Goal: Task Accomplishment & Management: Complete application form

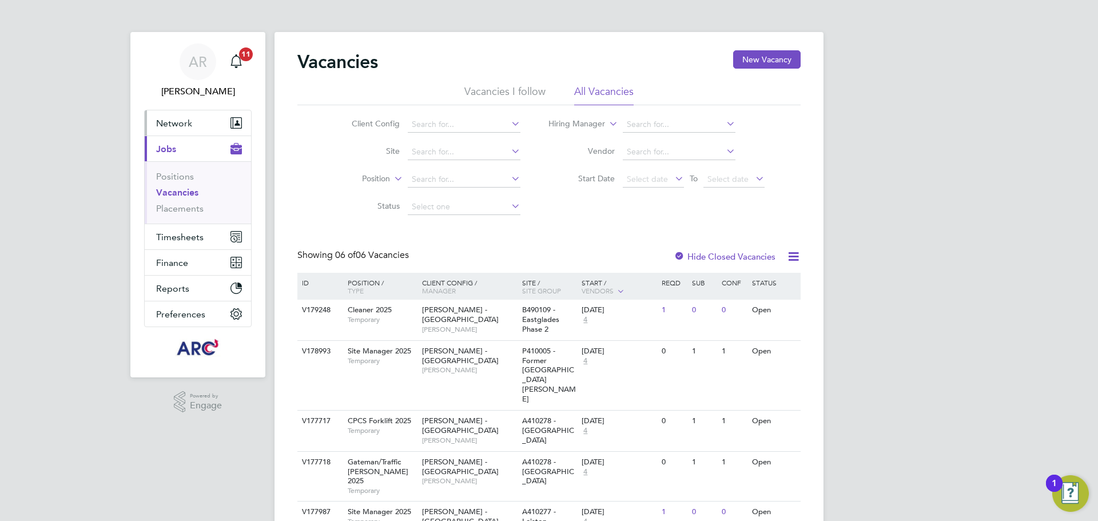
click at [199, 128] on button "Network" at bounding box center [198, 122] width 106 height 25
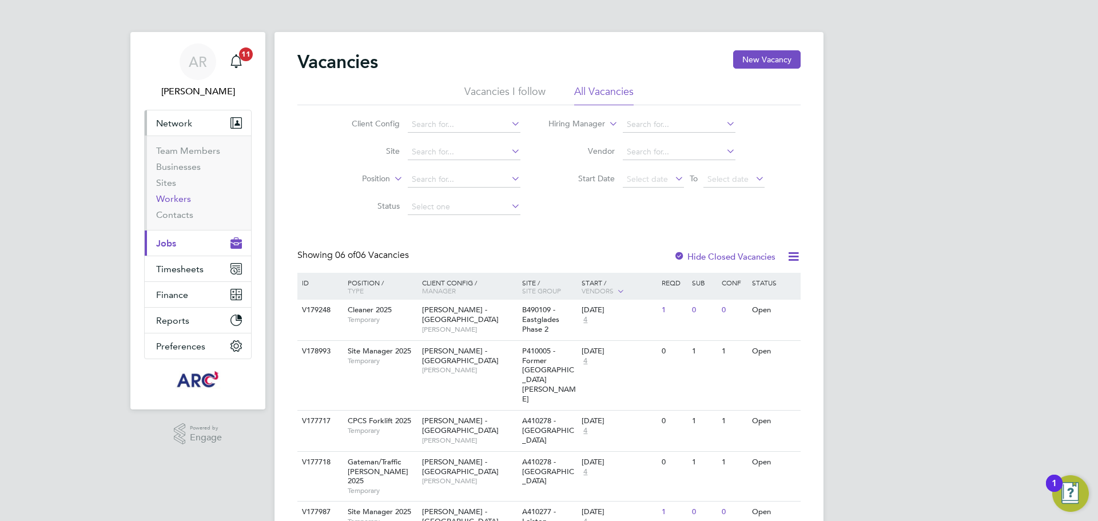
click at [183, 201] on link "Workers" at bounding box center [173, 198] width 35 height 11
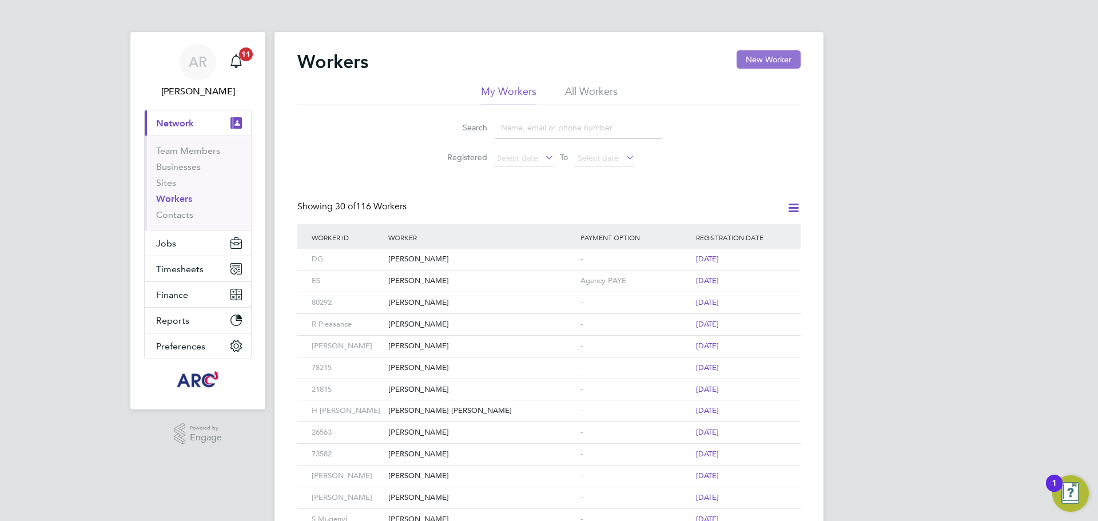
click at [766, 54] on button "New Worker" at bounding box center [769, 59] width 64 height 18
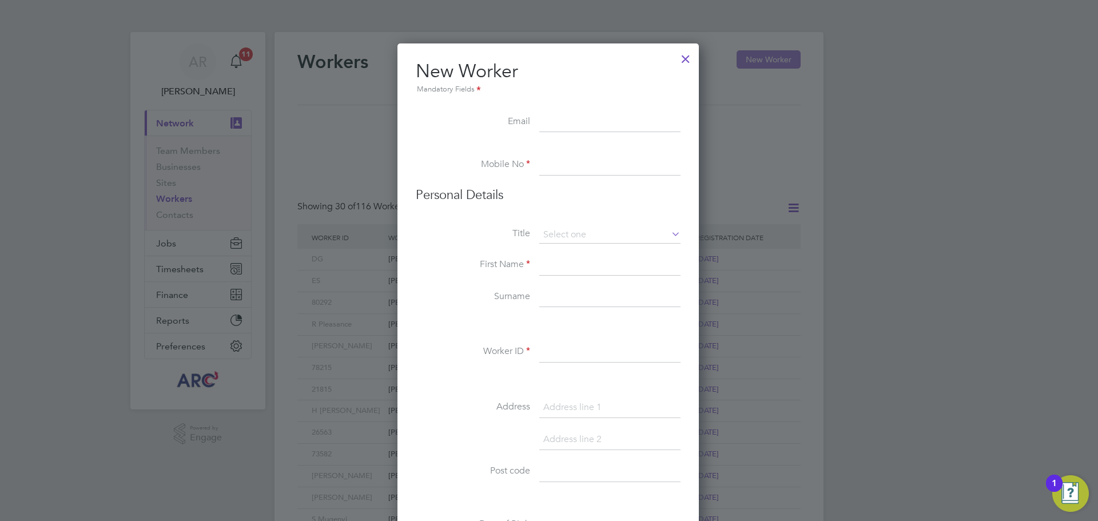
scroll to position [974, 303]
click at [579, 116] on input at bounding box center [609, 122] width 141 height 21
paste input "MAURICECHIMEURAUK@GMAIL.COM"
type input "MAURICECHIMEURAUK@GMAIL.COM"
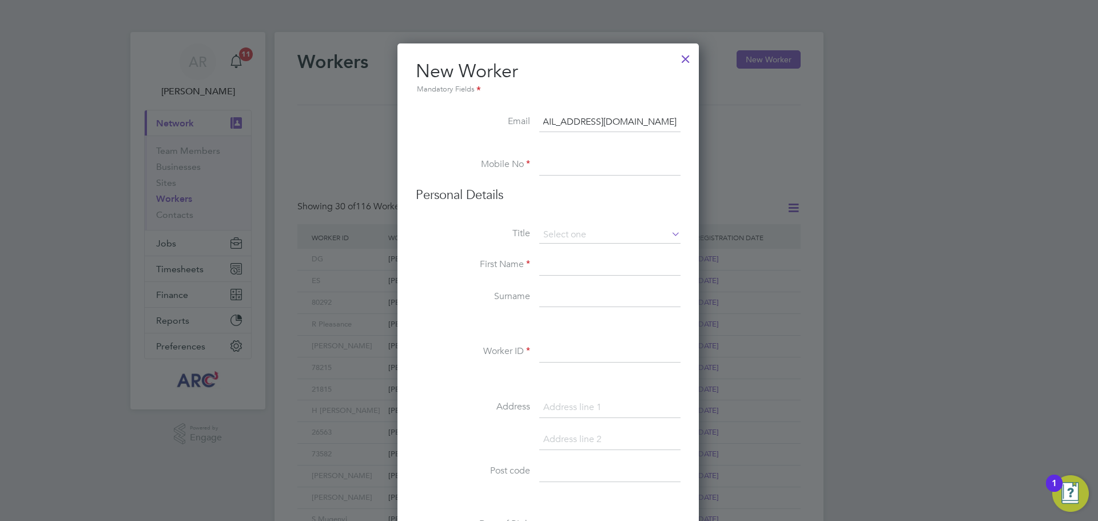
scroll to position [0, 0]
click at [549, 170] on input at bounding box center [609, 165] width 141 height 21
paste input "07510411121"
type input "07510411121"
click at [607, 234] on input at bounding box center [609, 235] width 141 height 17
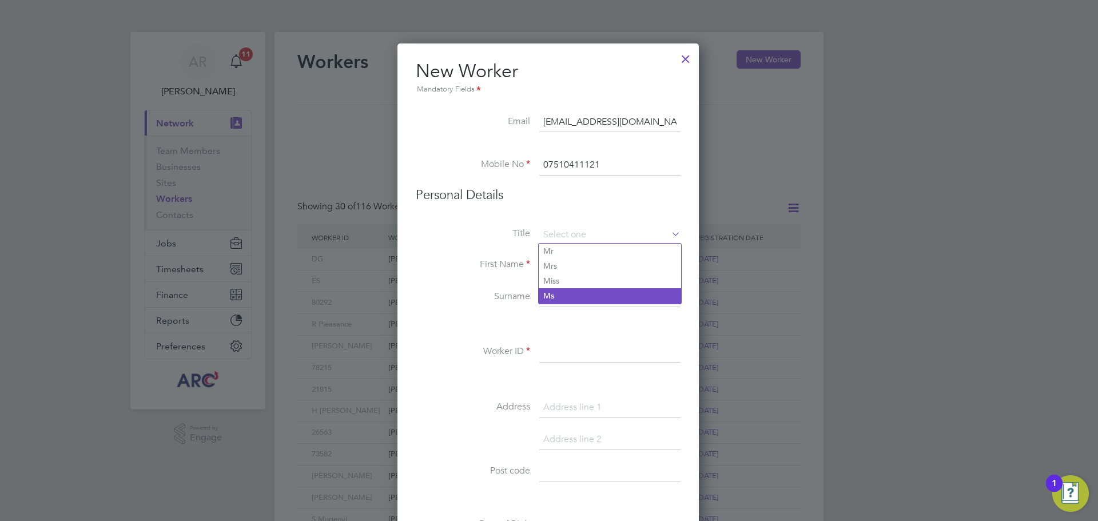
click at [555, 295] on li "Ms" at bounding box center [610, 295] width 142 height 15
type input "Ms"
click at [573, 232] on input at bounding box center [609, 235] width 141 height 17
click at [555, 254] on li "Mr" at bounding box center [610, 251] width 142 height 15
type input "Mr"
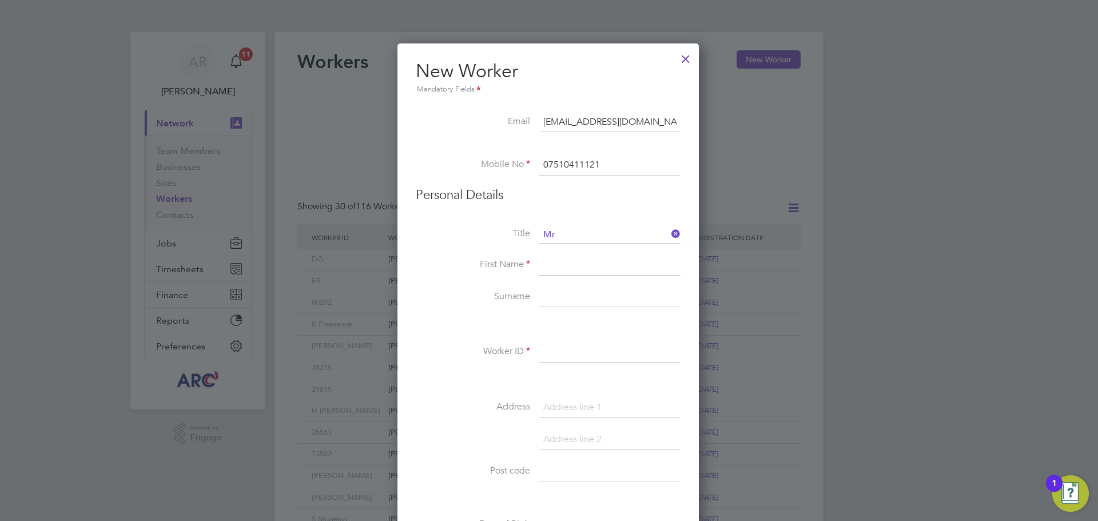
click at [558, 264] on input at bounding box center [609, 265] width 141 height 21
type input "[PERSON_NAME]"
click at [609, 289] on input at bounding box center [609, 297] width 141 height 21
type input "Chimeura"
click at [607, 353] on input at bounding box center [609, 352] width 141 height 21
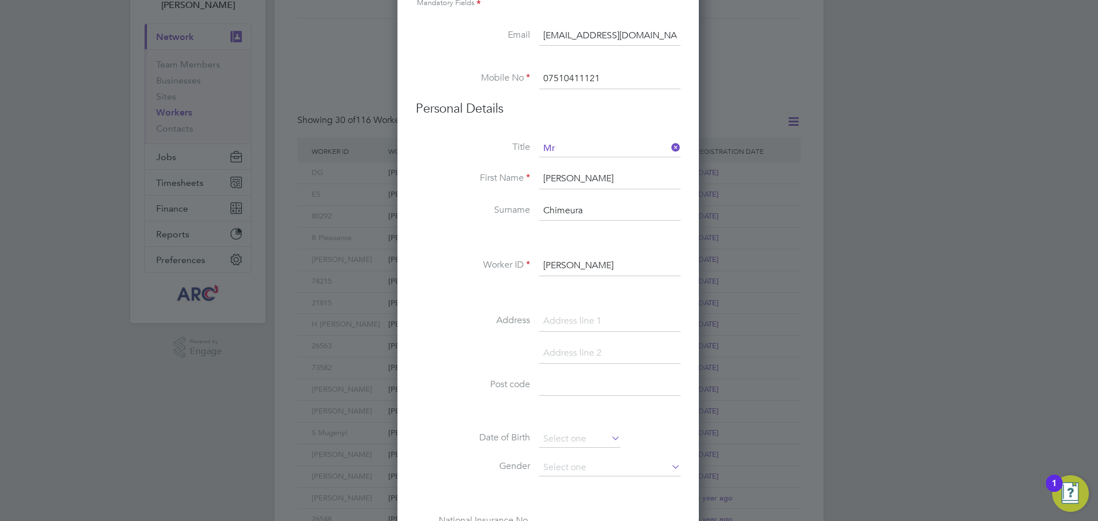
scroll to position [172, 0]
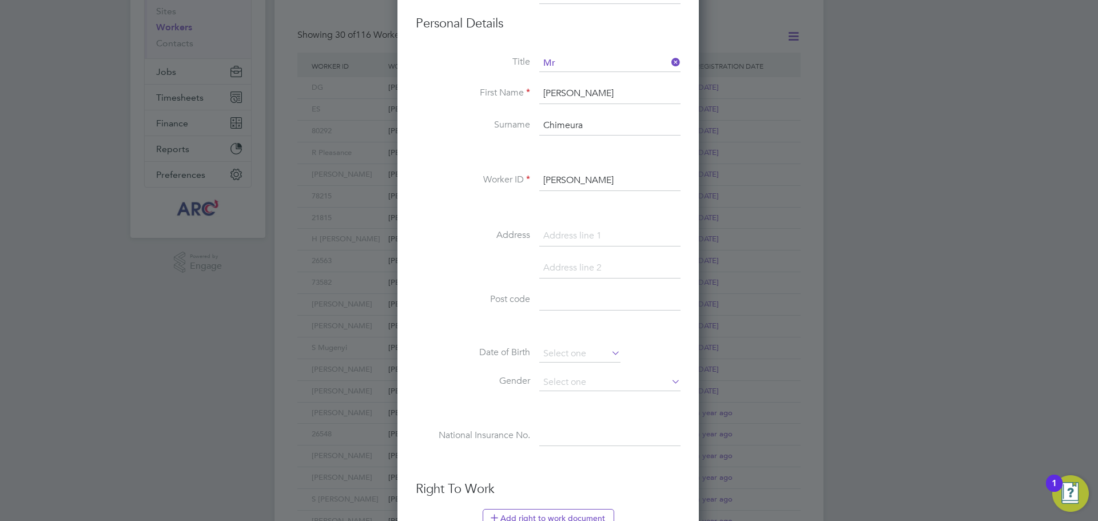
type input "[PERSON_NAME]"
drag, startPoint x: 565, startPoint y: 345, endPoint x: 579, endPoint y: 342, distance: 14.7
click at [565, 345] on input at bounding box center [579, 353] width 81 height 17
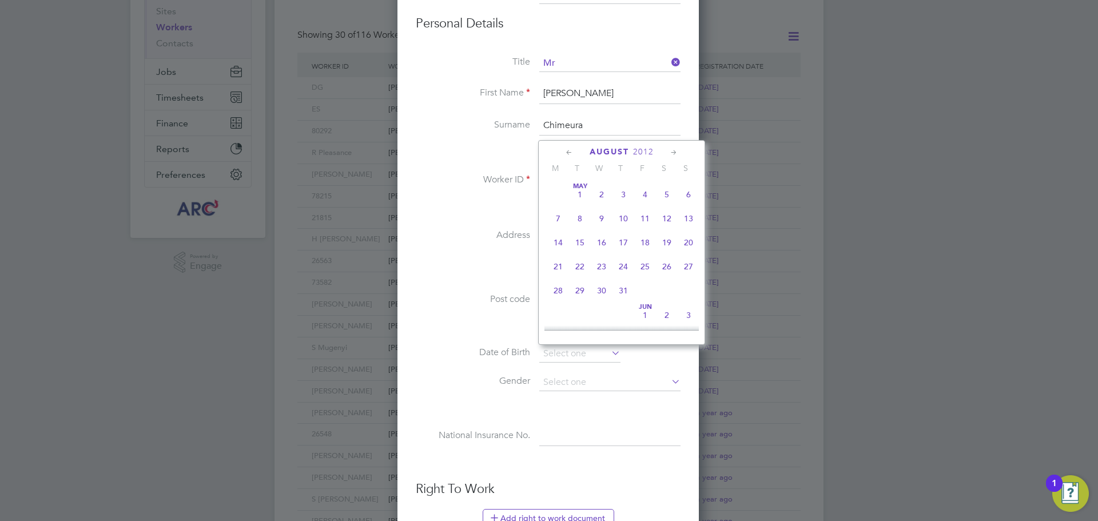
scroll to position [446, 0]
click at [578, 356] on input at bounding box center [579, 353] width 81 height 17
click at [641, 150] on span "2012" at bounding box center [643, 152] width 21 height 10
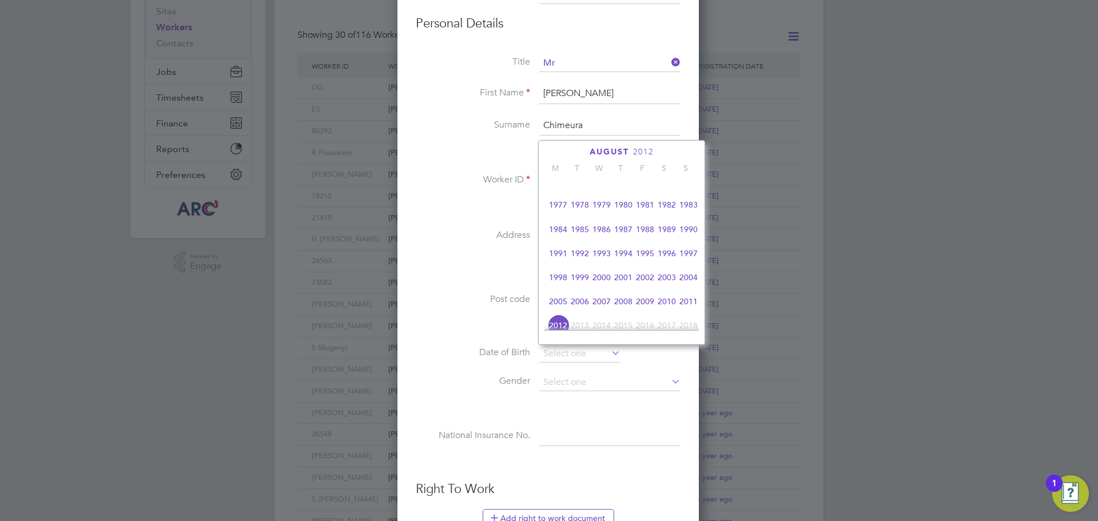
scroll to position [321, 0]
click at [625, 215] on span "1973" at bounding box center [624, 211] width 22 height 22
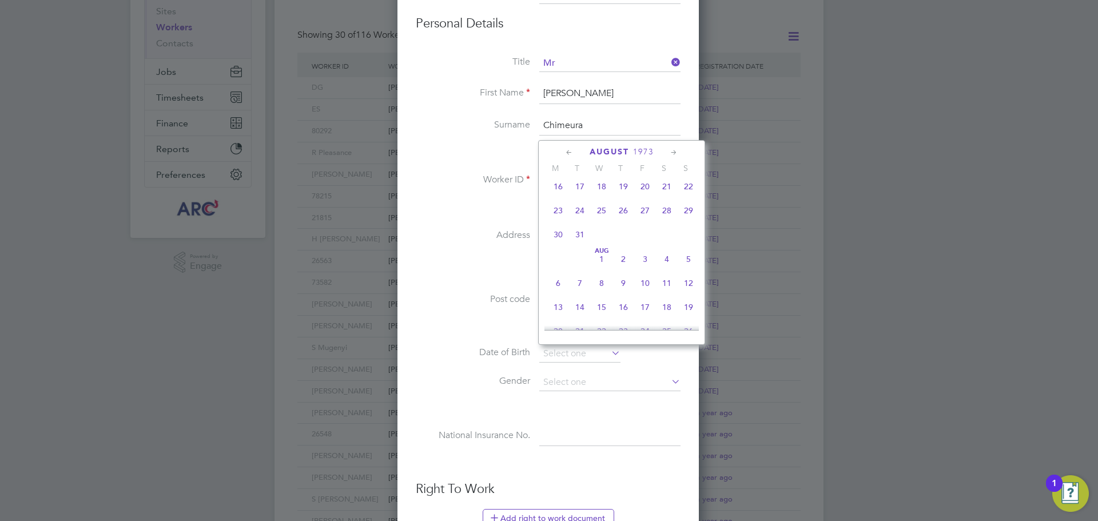
click at [567, 149] on icon at bounding box center [569, 152] width 11 height 13
click at [667, 242] on span "14" at bounding box center [667, 237] width 22 height 22
type input "[DATE]"
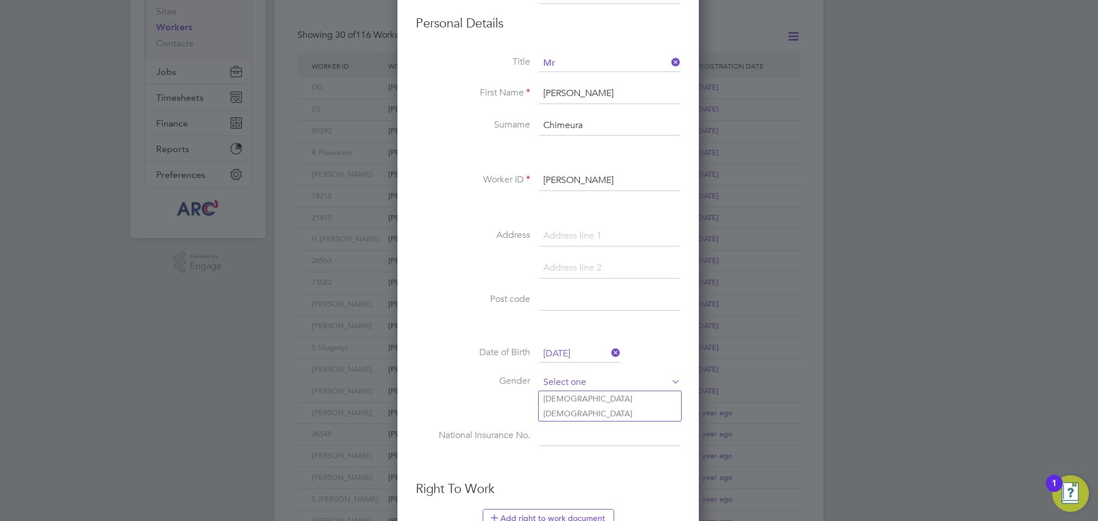
click at [582, 382] on input at bounding box center [609, 382] width 141 height 17
click at [563, 395] on li "[DEMOGRAPHIC_DATA]" at bounding box center [610, 398] width 142 height 15
type input "[DEMOGRAPHIC_DATA]"
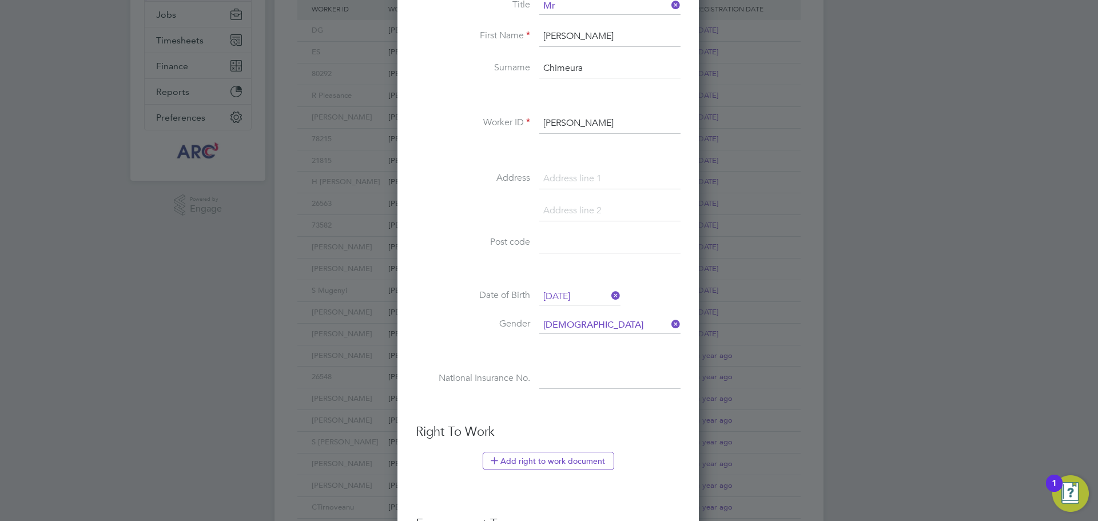
click at [558, 375] on input at bounding box center [609, 379] width 141 height 21
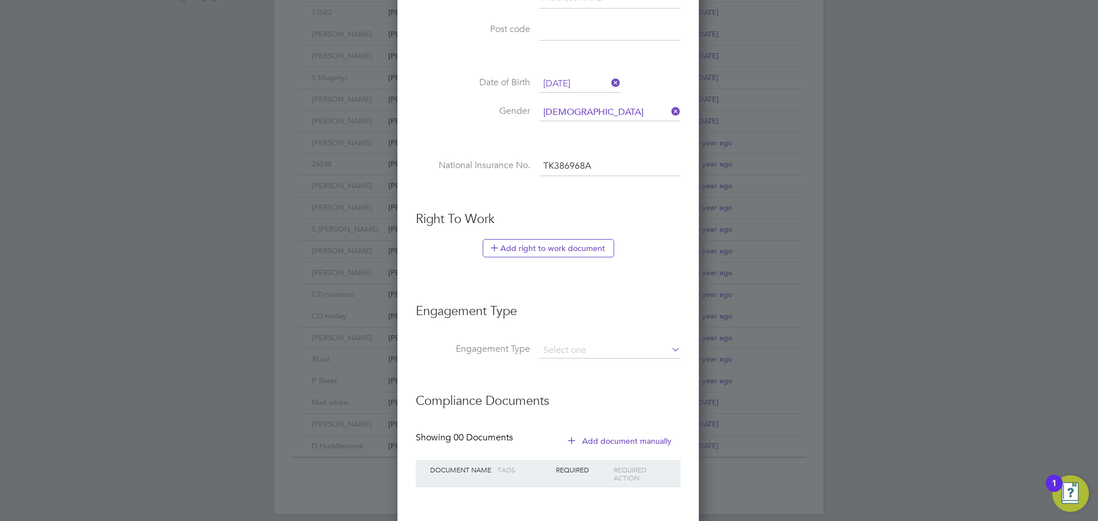
scroll to position [495, 0]
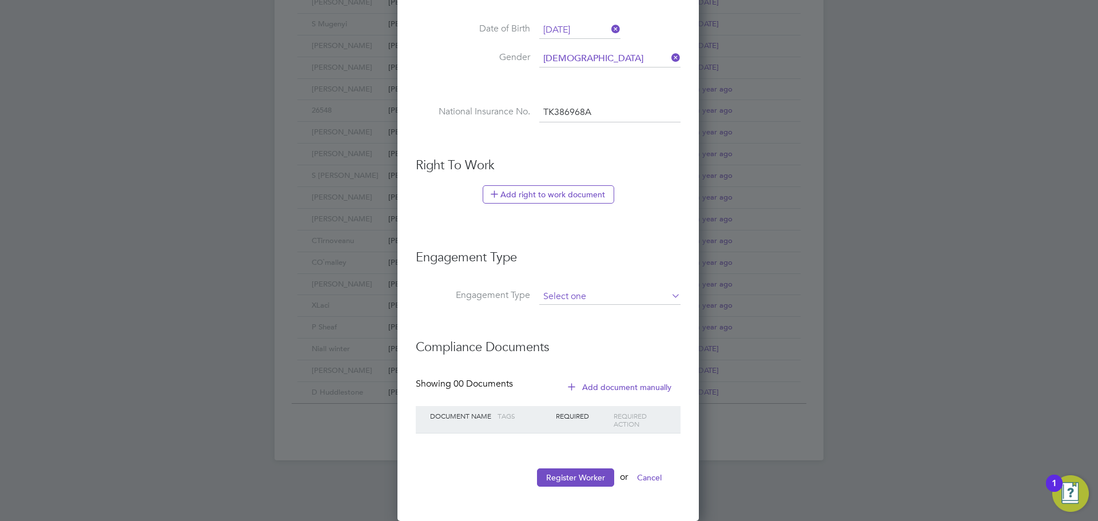
type input "TK 38 69 68 A"
click at [577, 291] on input at bounding box center [609, 297] width 141 height 16
click at [595, 329] on li "PAYE Direct" at bounding box center [610, 329] width 142 height 17
type input "PAYE Direct"
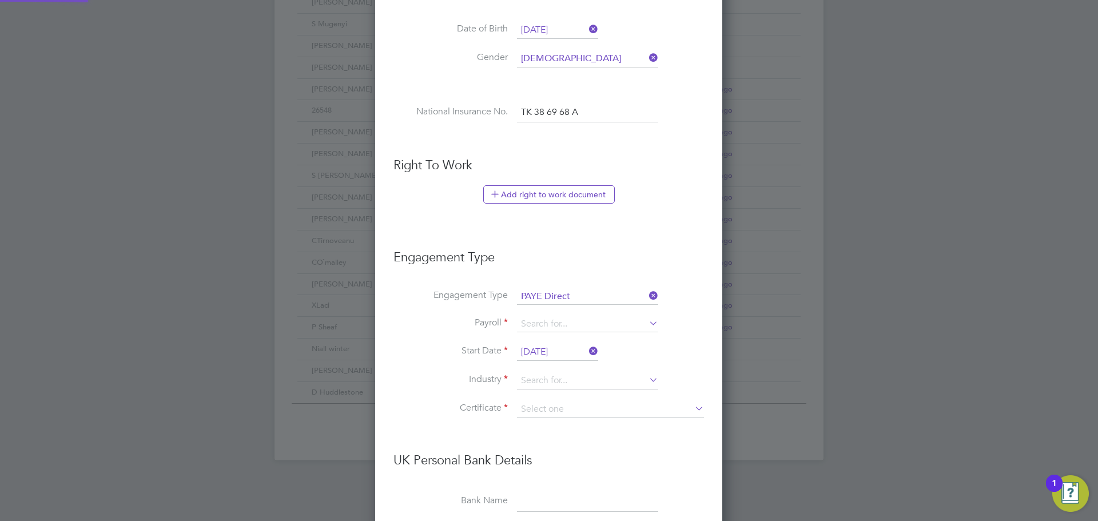
scroll to position [1309, 348]
click at [565, 355] on input "27 Aug 2025" at bounding box center [557, 352] width 81 height 17
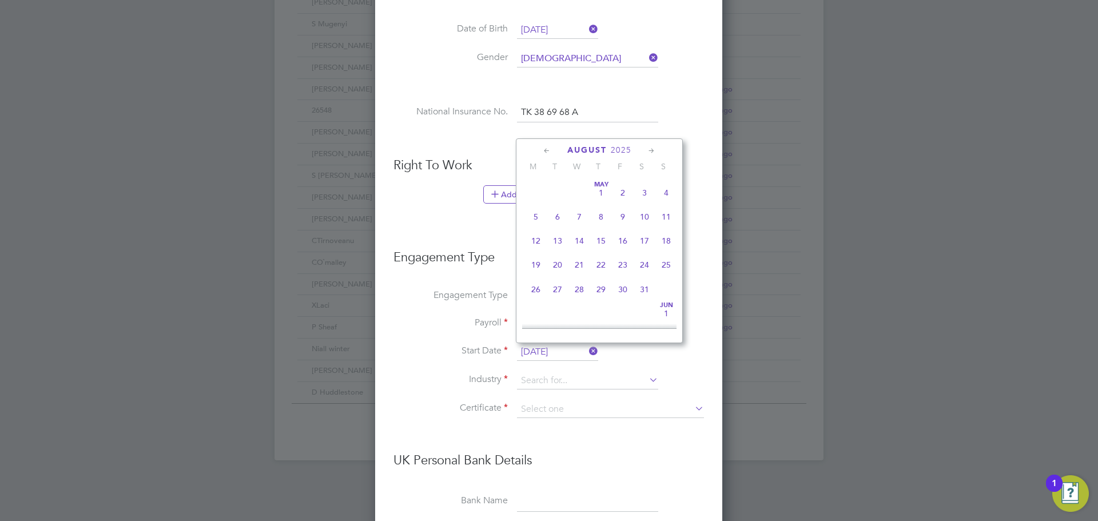
scroll to position [446, 0]
click at [561, 238] on span "26" at bounding box center [558, 230] width 22 height 22
type input "[DATE]"
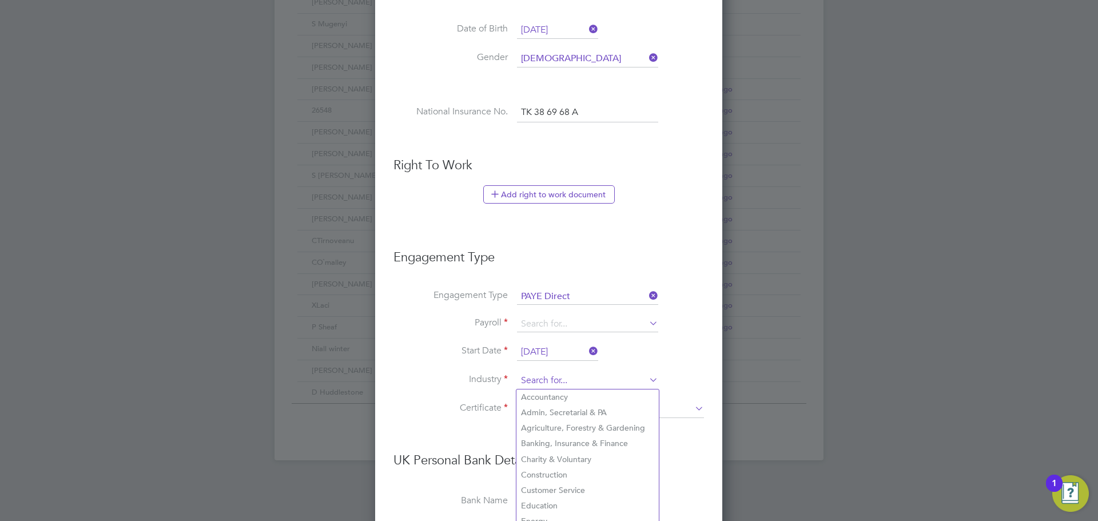
click at [555, 383] on input at bounding box center [587, 380] width 141 height 17
click at [565, 476] on li "Construction" at bounding box center [588, 474] width 142 height 15
type input "Construction"
click at [550, 408] on input at bounding box center [610, 409] width 187 height 17
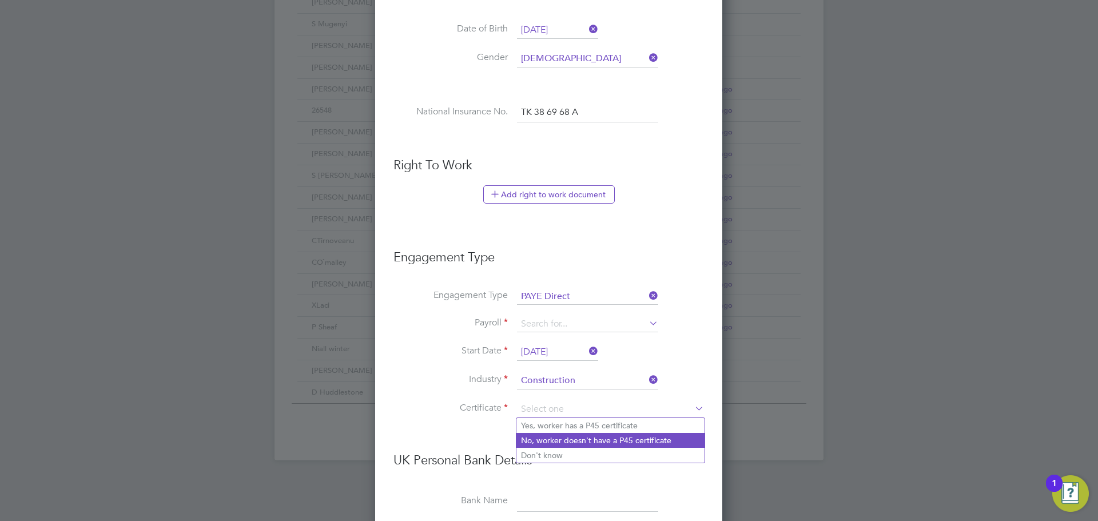
click at [551, 440] on li "No, worker doesn't have a P45 certificate" at bounding box center [611, 440] width 188 height 15
type input "No, worker doesn't have a P45 certificate"
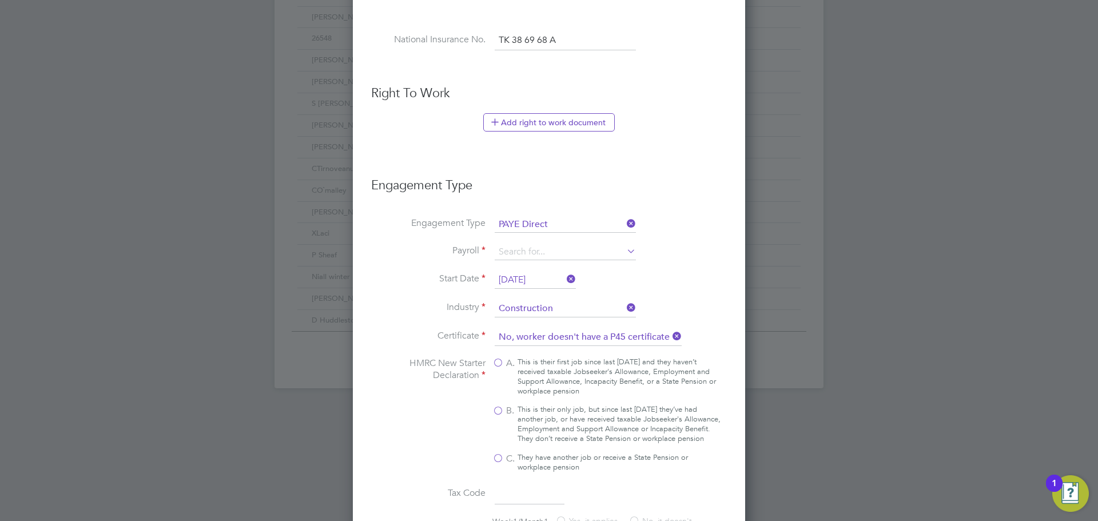
scroll to position [610, 0]
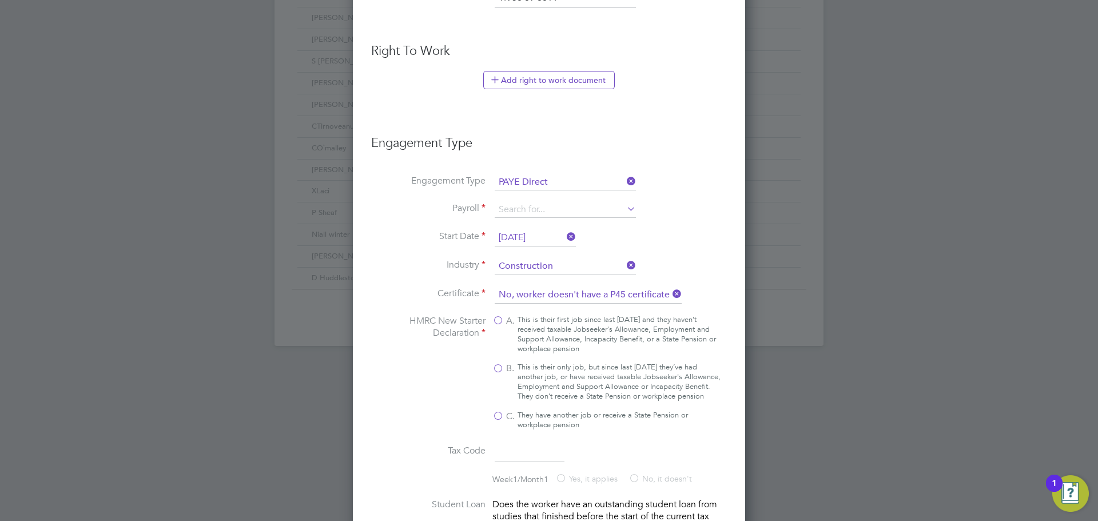
click at [495, 426] on label "C. They have another job or receive a State Pension or workplace pension" at bounding box center [606, 420] width 229 height 19
click at [0, 0] on input "C. They have another job or receive a State Pension or workplace pension" at bounding box center [0, 0] width 0 height 0
type input "BR"
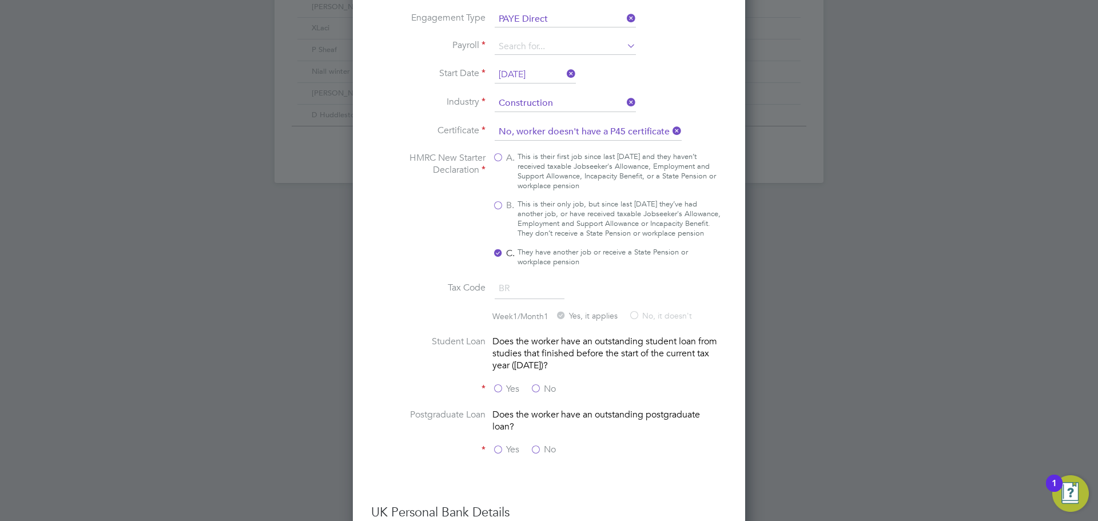
scroll to position [781, 0]
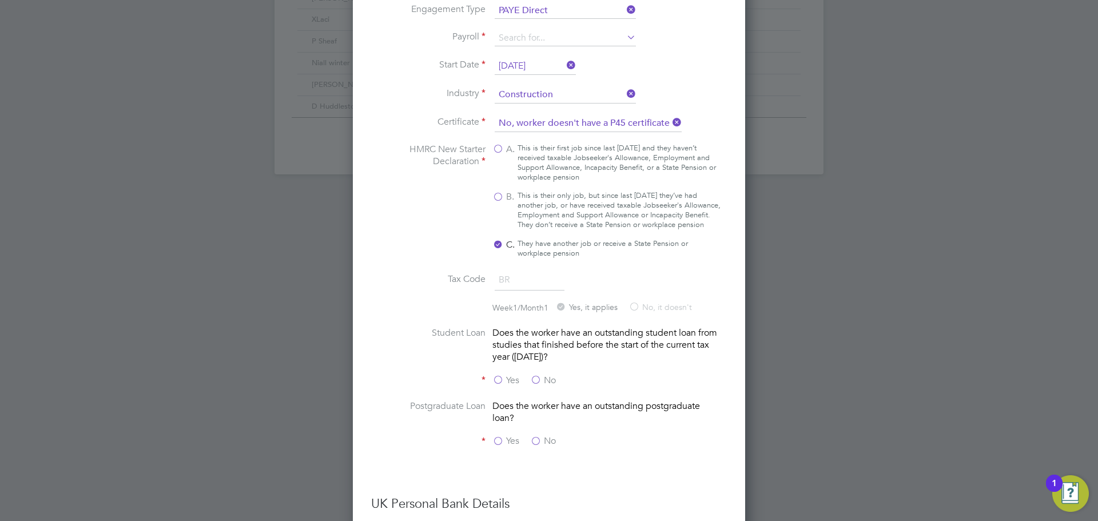
click at [537, 387] on label "No" at bounding box center [543, 381] width 26 height 12
click at [0, 0] on input "No" at bounding box center [0, 0] width 0 height 0
click at [539, 447] on label "No" at bounding box center [543, 441] width 26 height 12
click at [0, 0] on input "No" at bounding box center [0, 0] width 0 height 0
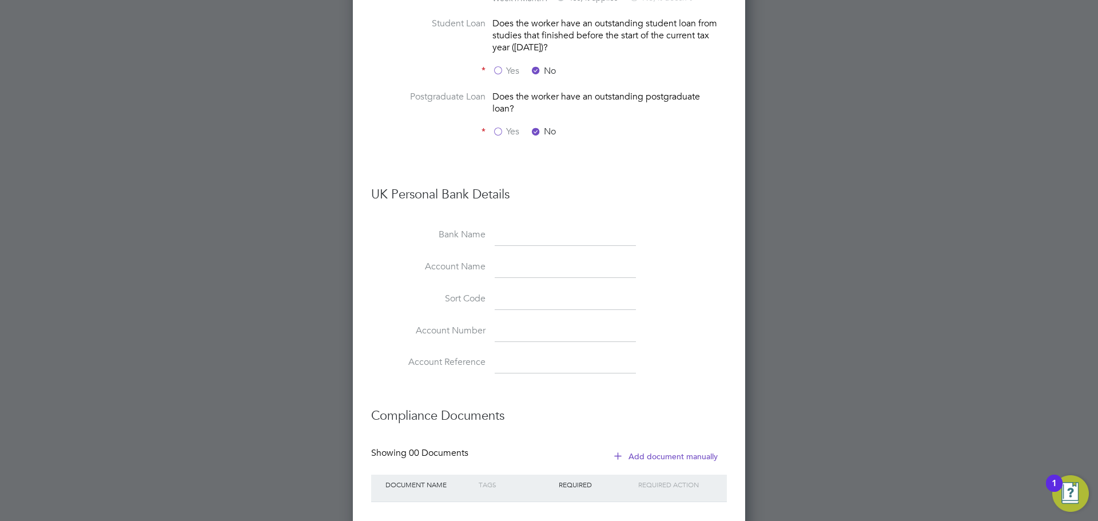
scroll to position [1111, 0]
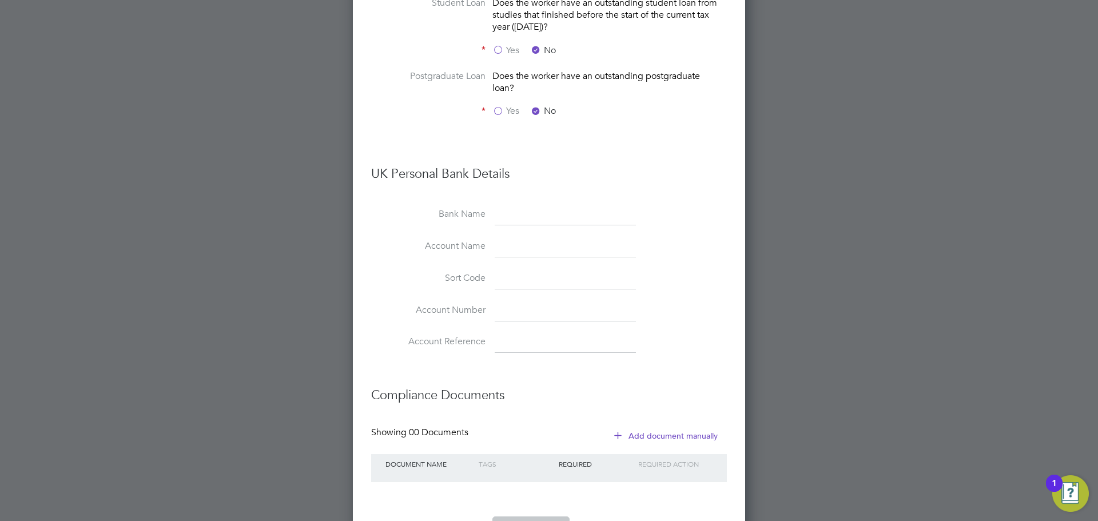
click at [545, 237] on li "Bank Name" at bounding box center [549, 221] width 356 height 32
click at [541, 225] on input at bounding box center [565, 215] width 141 height 21
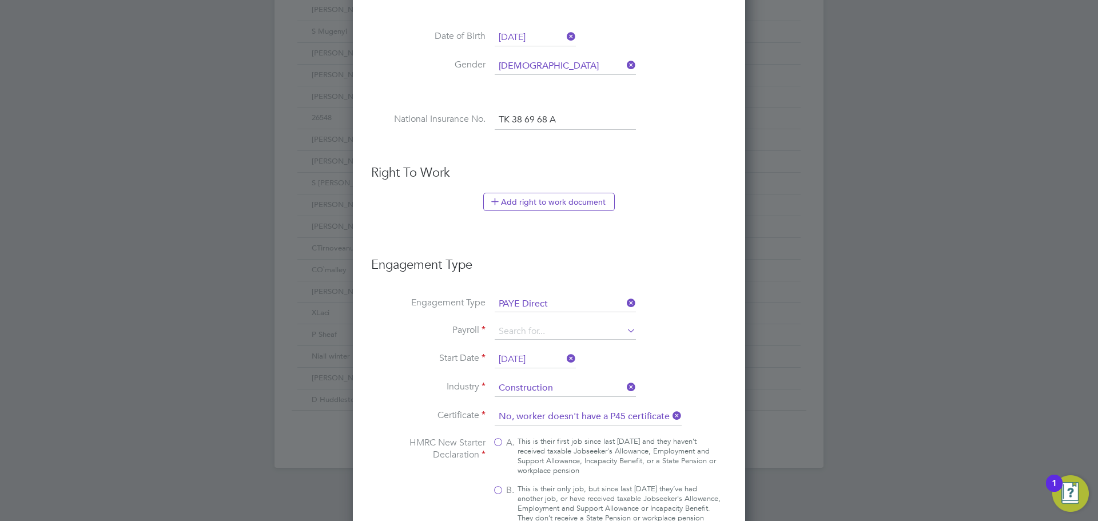
scroll to position [482, 0]
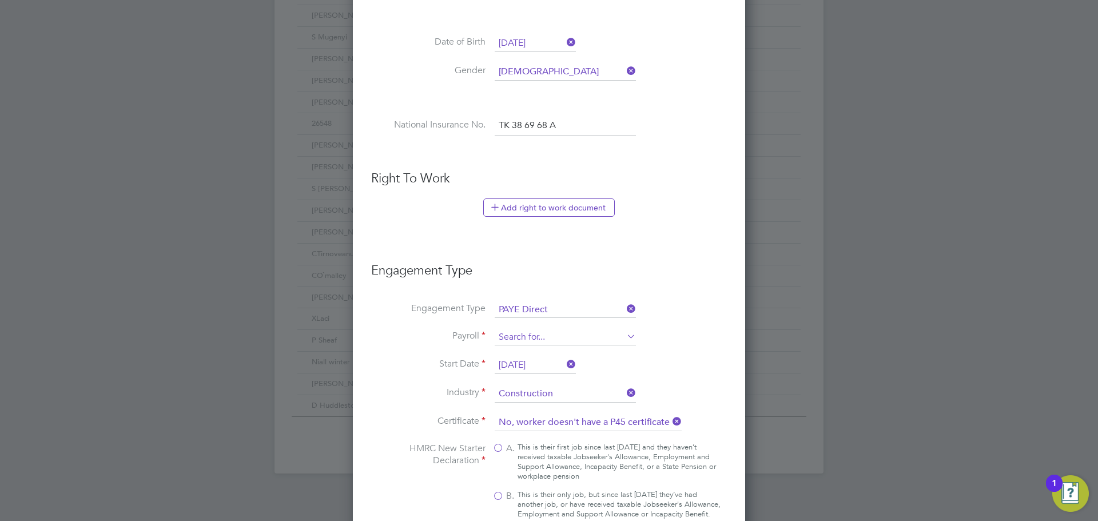
click at [610, 336] on input at bounding box center [565, 337] width 141 height 16
click at [561, 350] on li "Agency PAYE" at bounding box center [565, 353] width 142 height 17
type input "Agency PAYE"
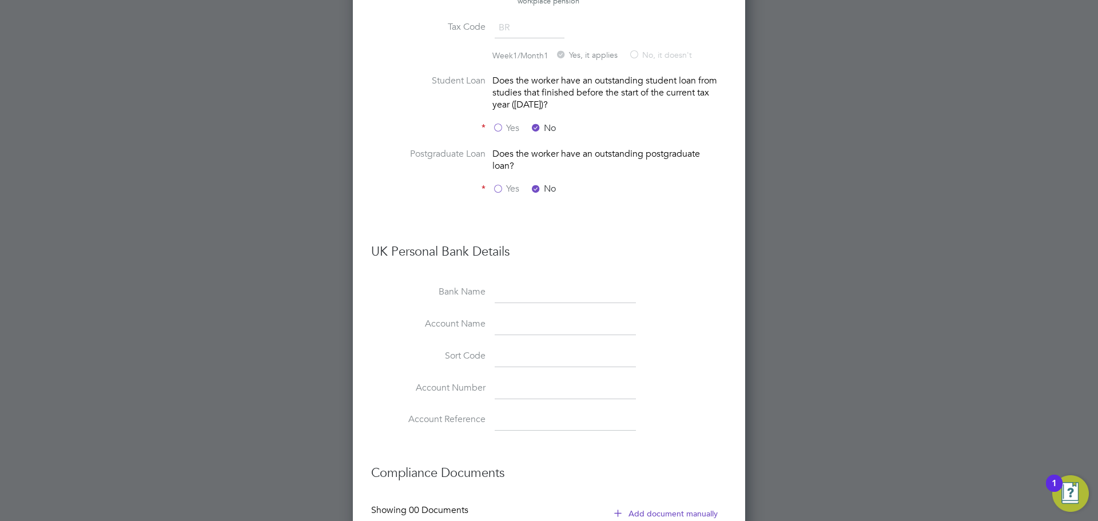
scroll to position [1054, 0]
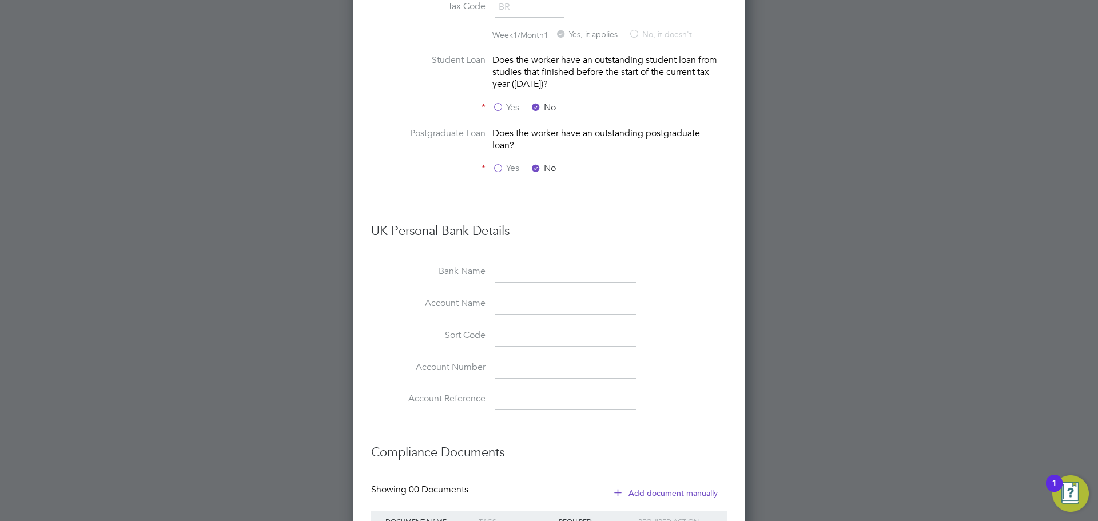
click at [519, 294] on li "Bank Name" at bounding box center [549, 278] width 356 height 32
click at [525, 280] on input at bounding box center [565, 272] width 141 height 21
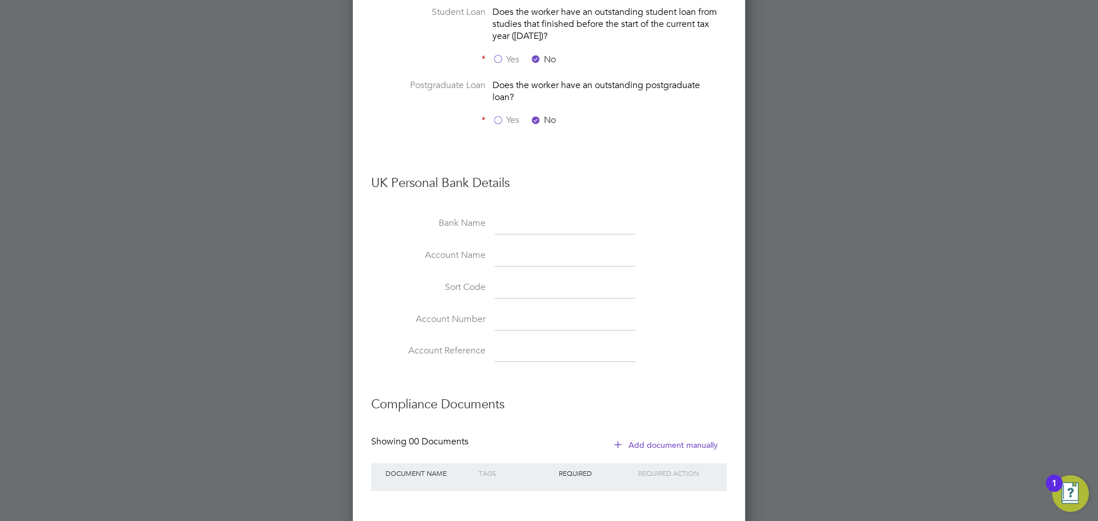
scroll to position [1169, 0]
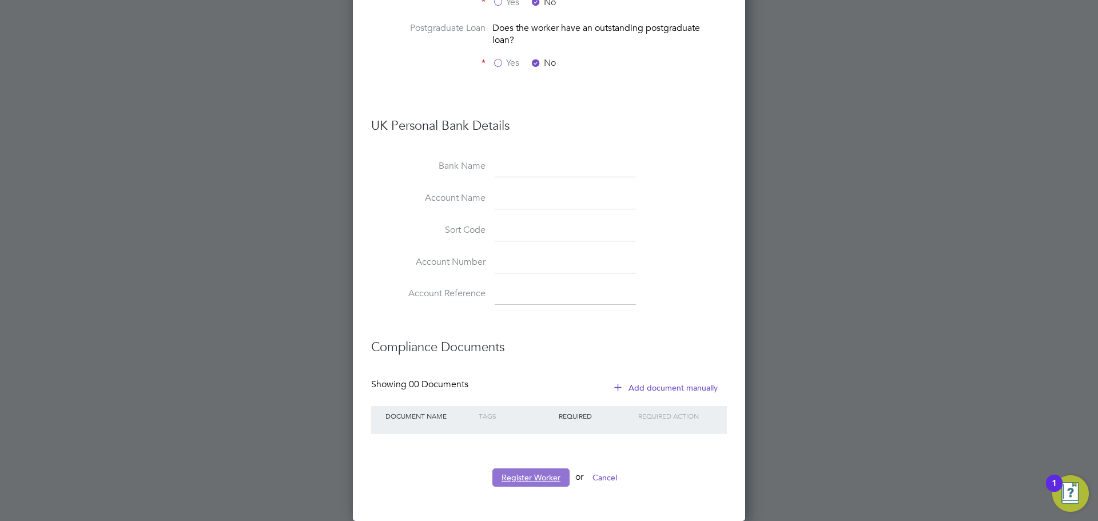
click at [533, 475] on button "Register Worker" at bounding box center [530, 477] width 77 height 18
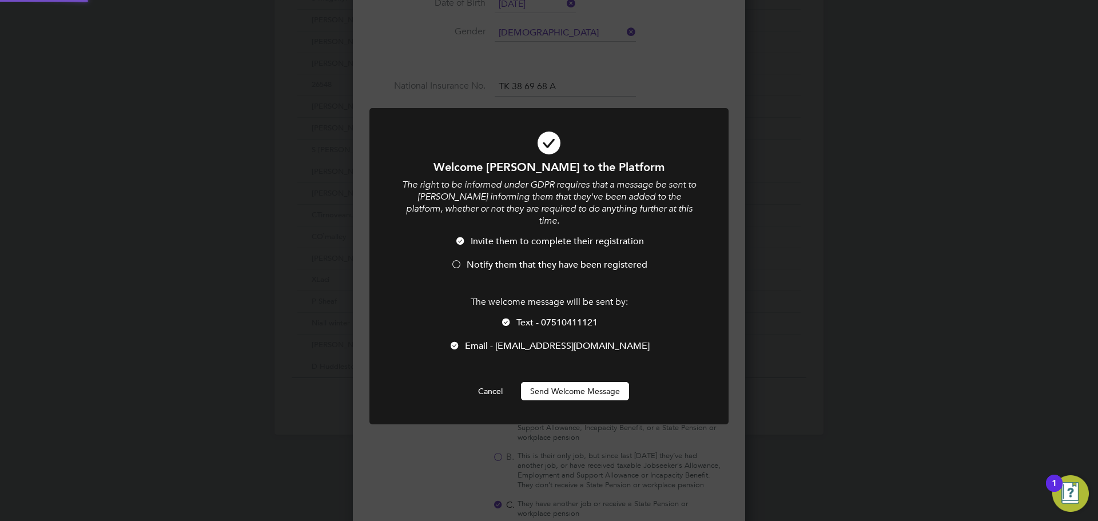
scroll to position [0, 0]
drag, startPoint x: 463, startPoint y: 254, endPoint x: 506, endPoint y: 275, distance: 47.8
click at [463, 259] on li "Notify them that they have been registered" at bounding box center [548, 270] width 297 height 23
click at [472, 236] on span "Invite them to complete their registration" at bounding box center [557, 241] width 173 height 11
click at [594, 382] on button "Send Welcome Message" at bounding box center [575, 391] width 108 height 18
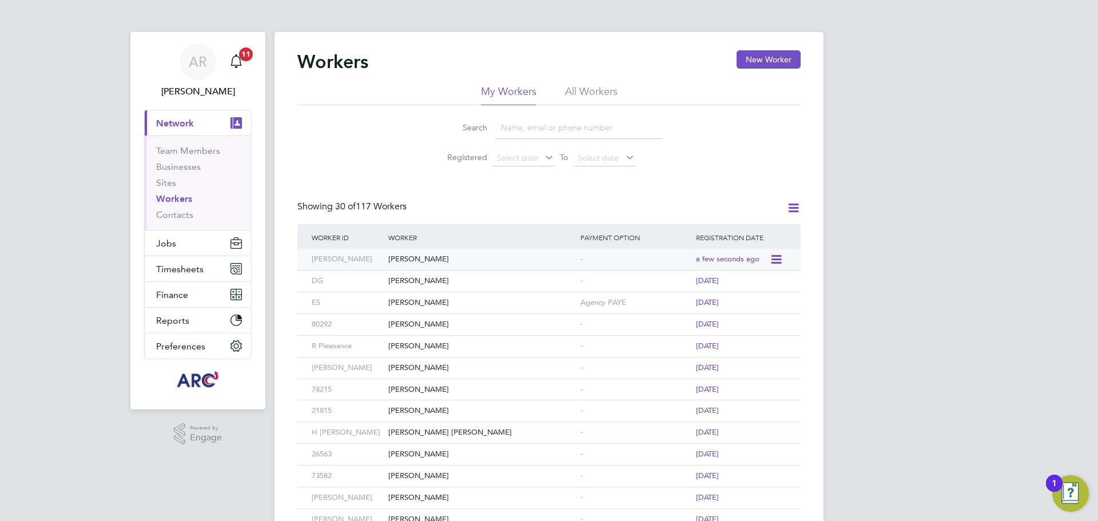
click at [448, 261] on div "[PERSON_NAME]" at bounding box center [482, 259] width 192 height 21
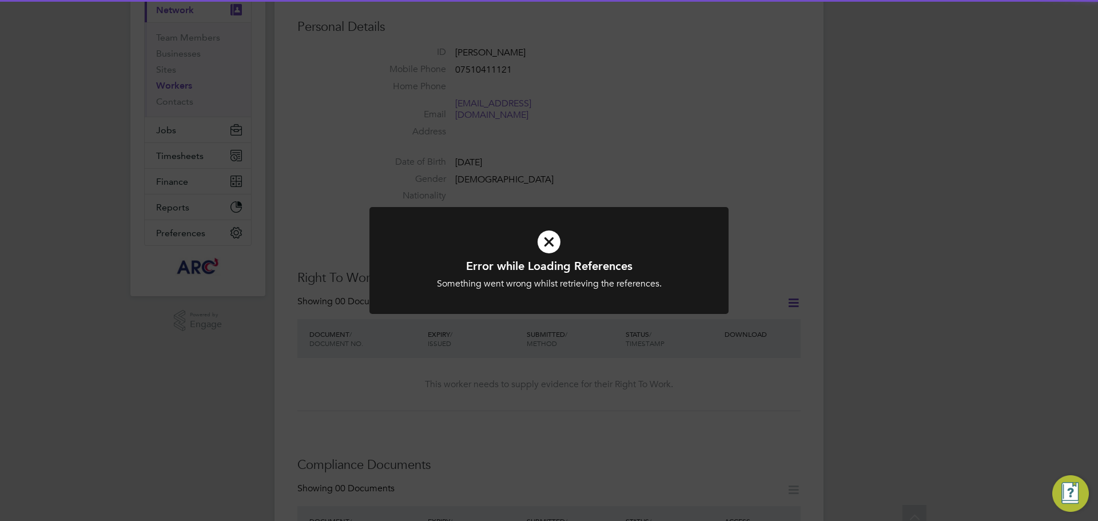
scroll to position [114, 0]
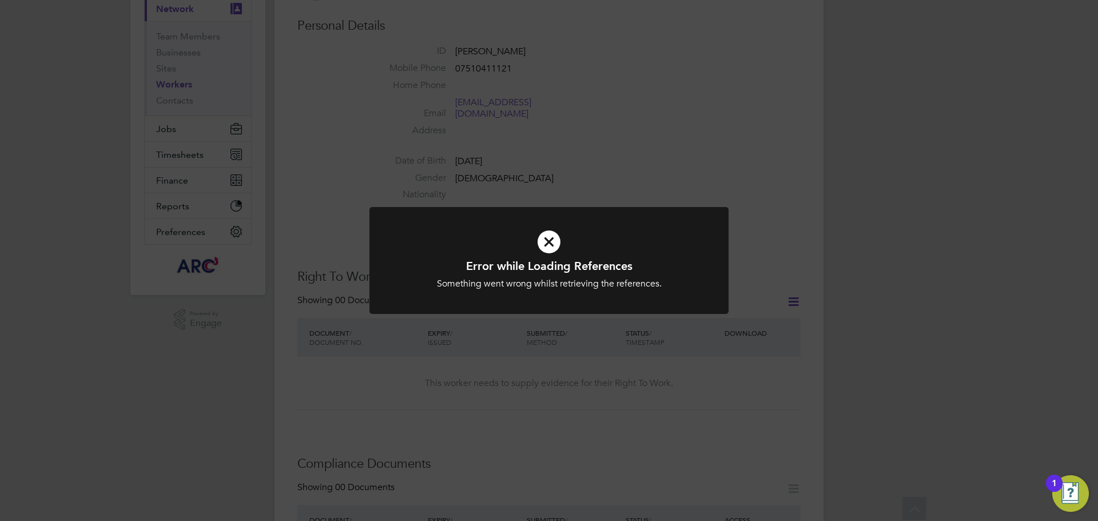
click at [546, 247] on icon at bounding box center [548, 242] width 297 height 45
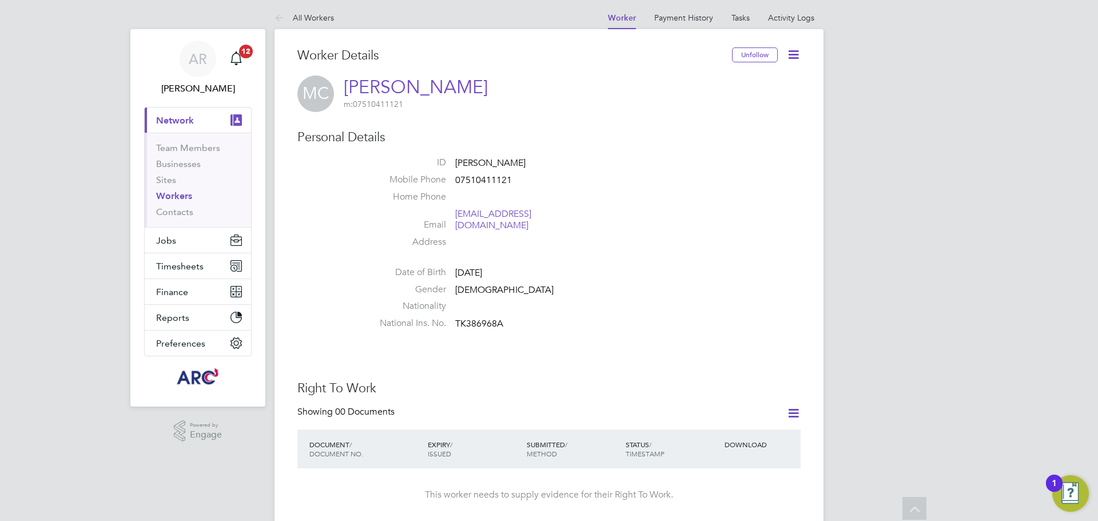
scroll to position [0, 0]
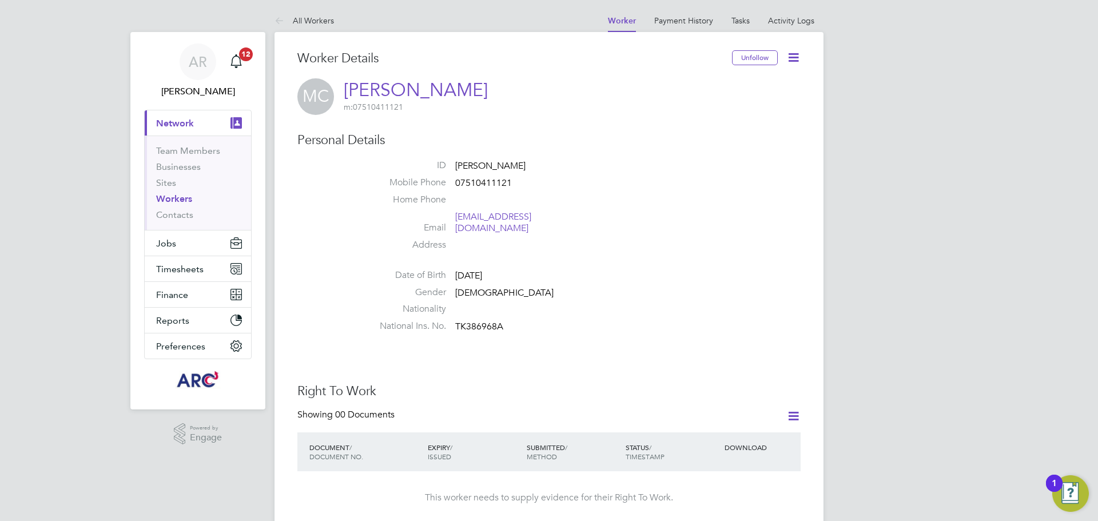
click at [795, 61] on icon at bounding box center [793, 57] width 14 height 14
click at [720, 133] on li "Edit Personal Details e" at bounding box center [728, 133] width 143 height 16
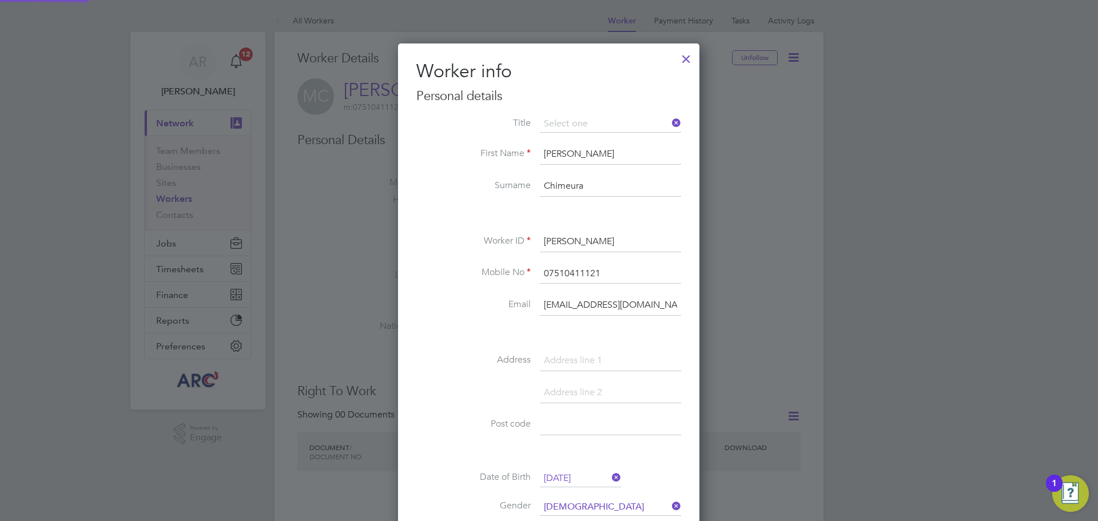
scroll to position [648, 303]
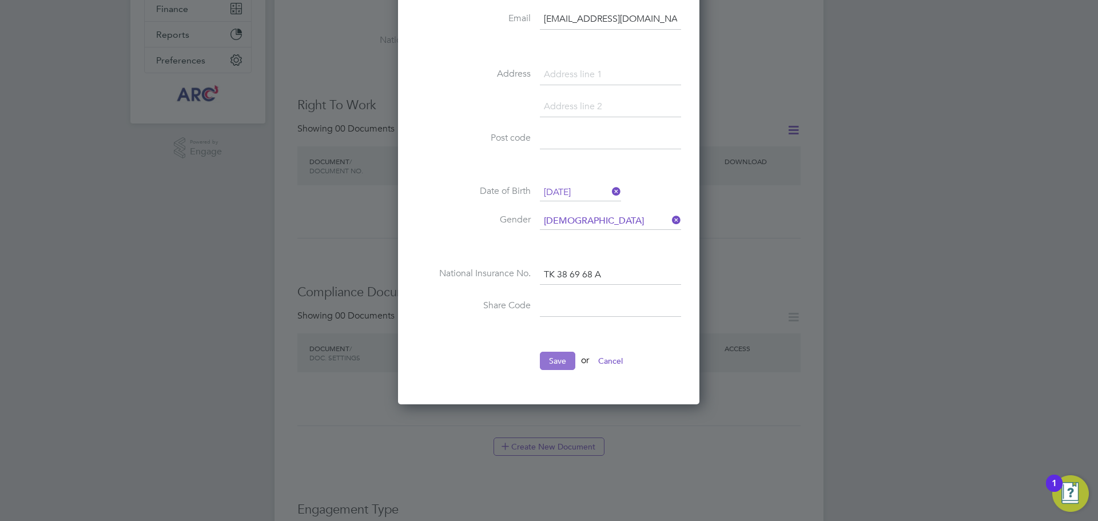
click at [555, 363] on button "Save" at bounding box center [557, 361] width 35 height 18
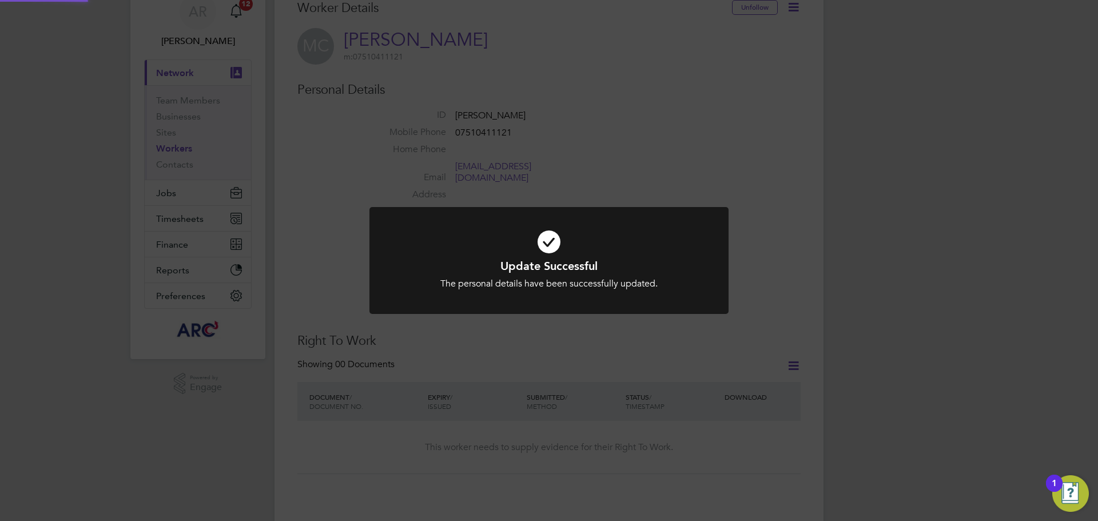
scroll to position [57, 0]
click at [611, 398] on div "Update Successful The personal details have been successfully updated. Cancel O…" at bounding box center [549, 260] width 1098 height 521
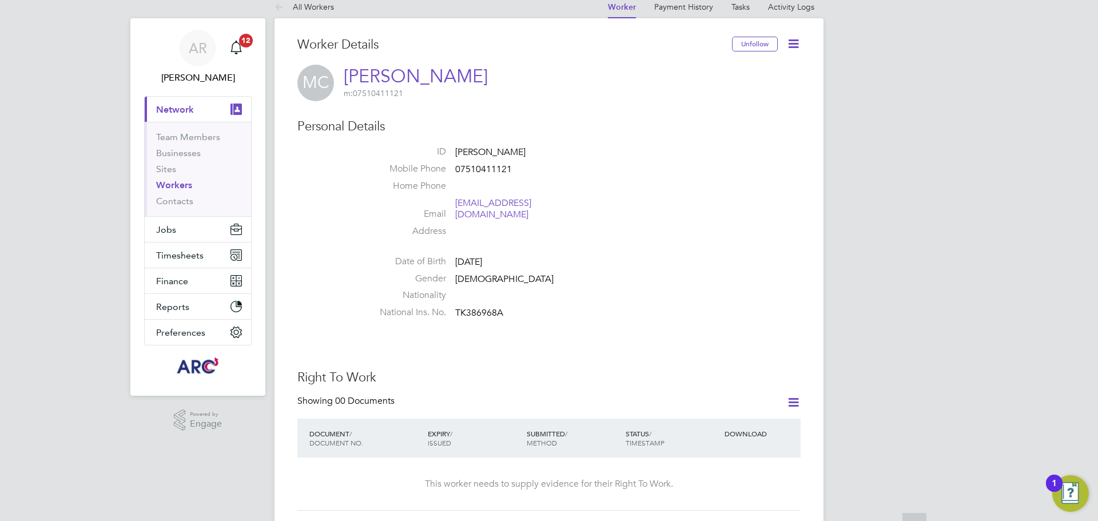
scroll to position [0, 0]
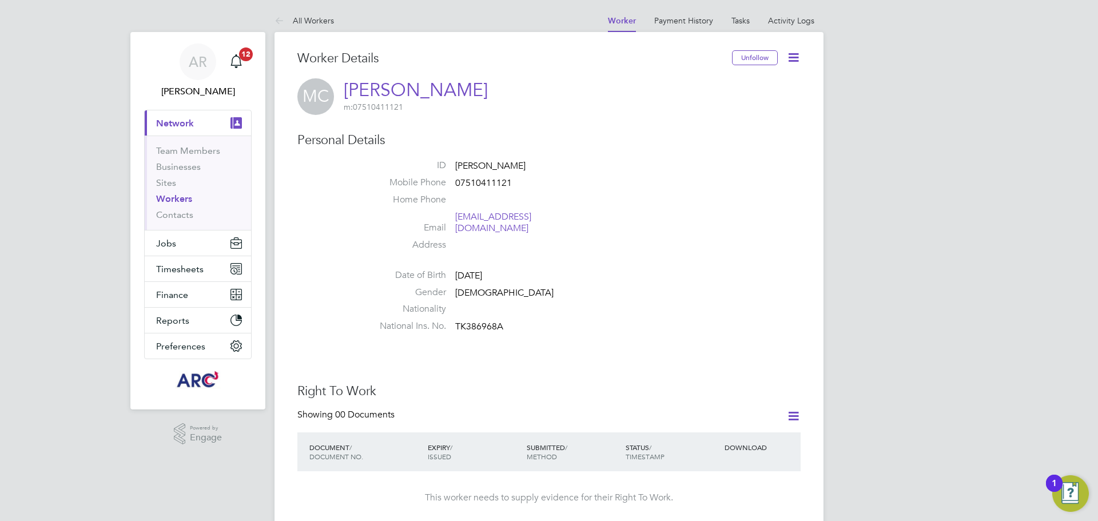
click at [797, 54] on icon at bounding box center [793, 57] width 14 height 14
click at [707, 133] on li "Edit Personal Details e" at bounding box center [728, 133] width 143 height 16
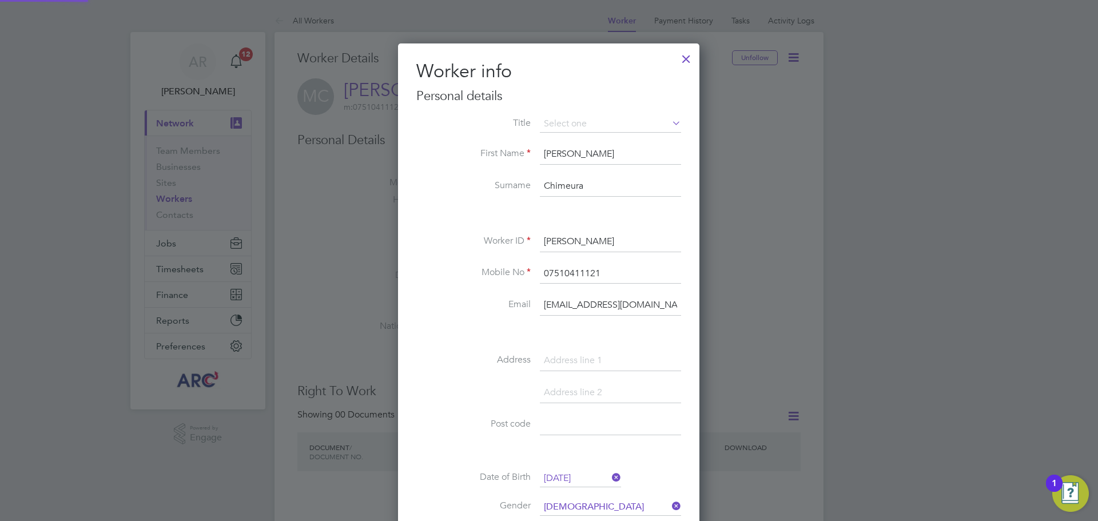
scroll to position [648, 303]
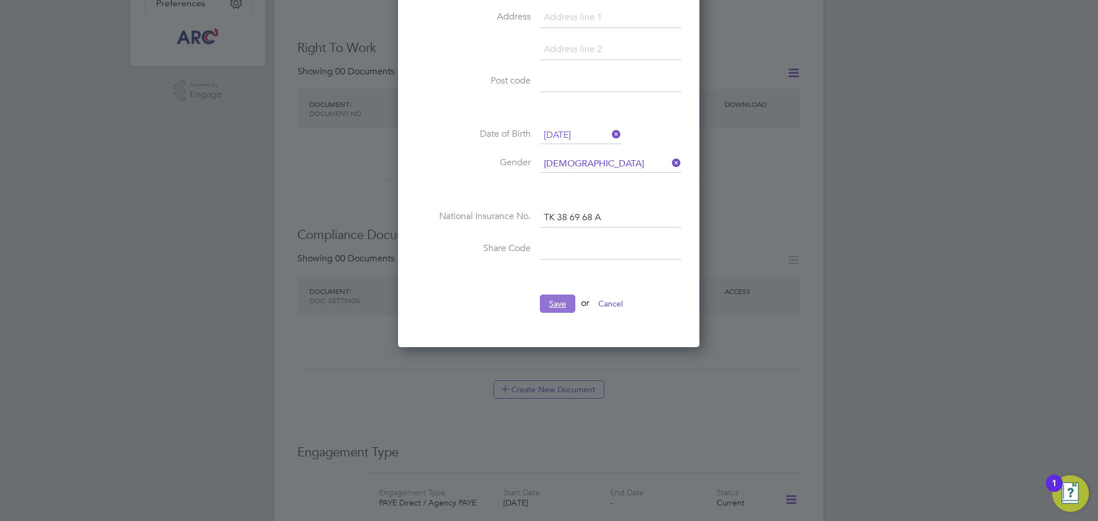
click at [563, 298] on button "Save" at bounding box center [557, 304] width 35 height 18
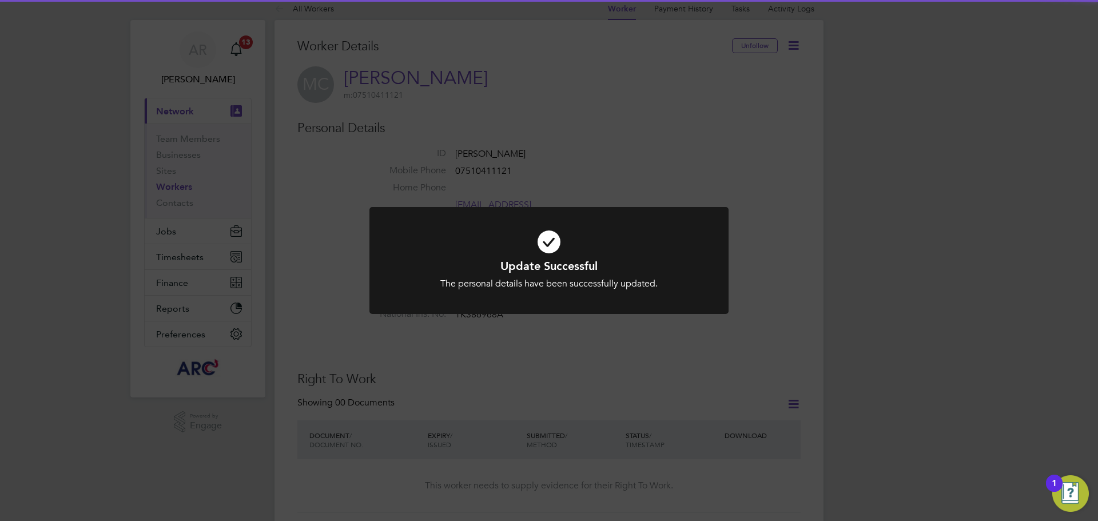
scroll to position [0, 0]
click at [739, 260] on div "Update Successful The personal details have been successfully updated. Cancel O…" at bounding box center [549, 260] width 1098 height 521
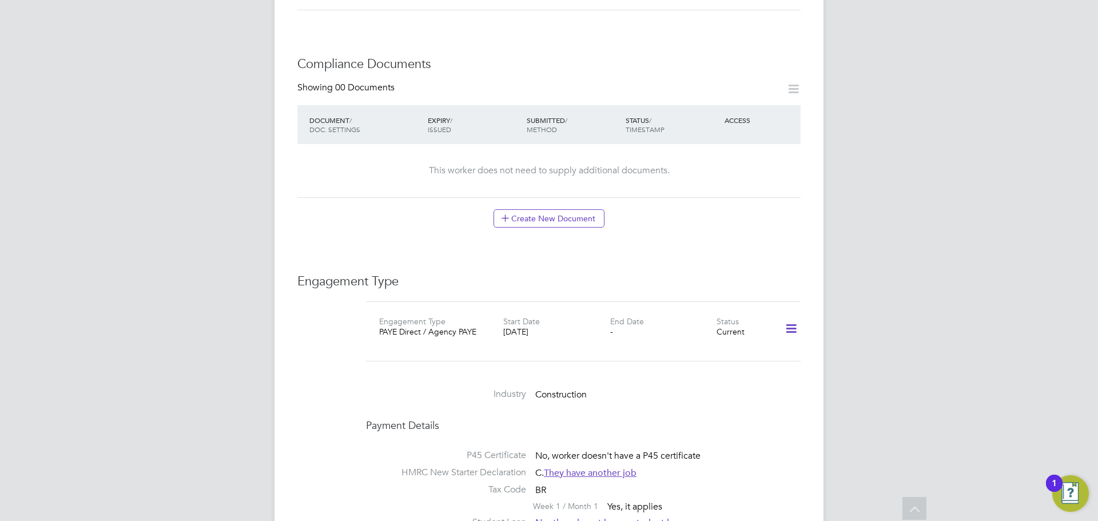
scroll to position [515, 0]
click at [506, 213] on icon at bounding box center [505, 217] width 9 height 9
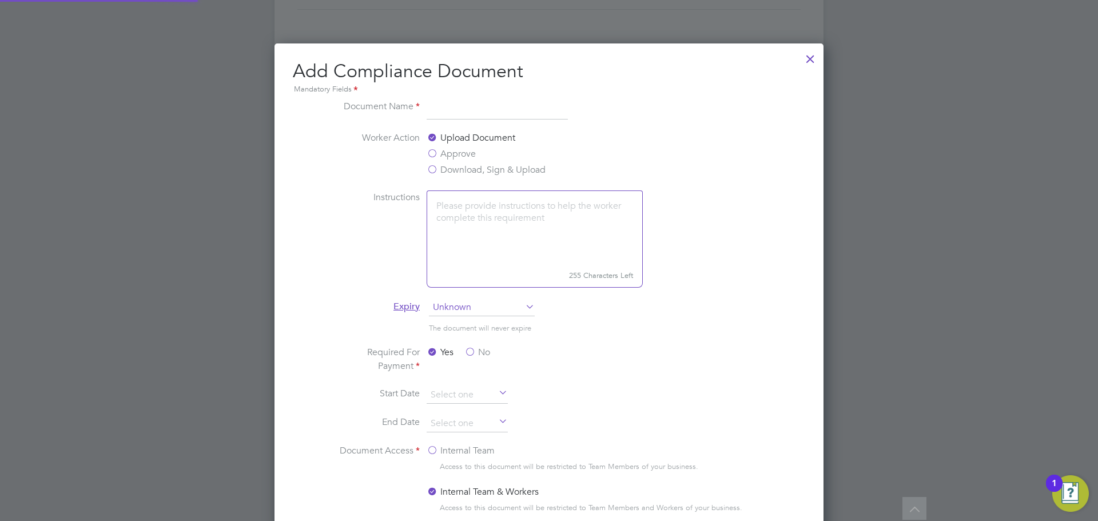
scroll to position [601, 550]
click at [512, 112] on input at bounding box center [497, 110] width 141 height 21
type input "p"
type input "Passport"
click at [433, 152] on label "Approve" at bounding box center [451, 154] width 49 height 14
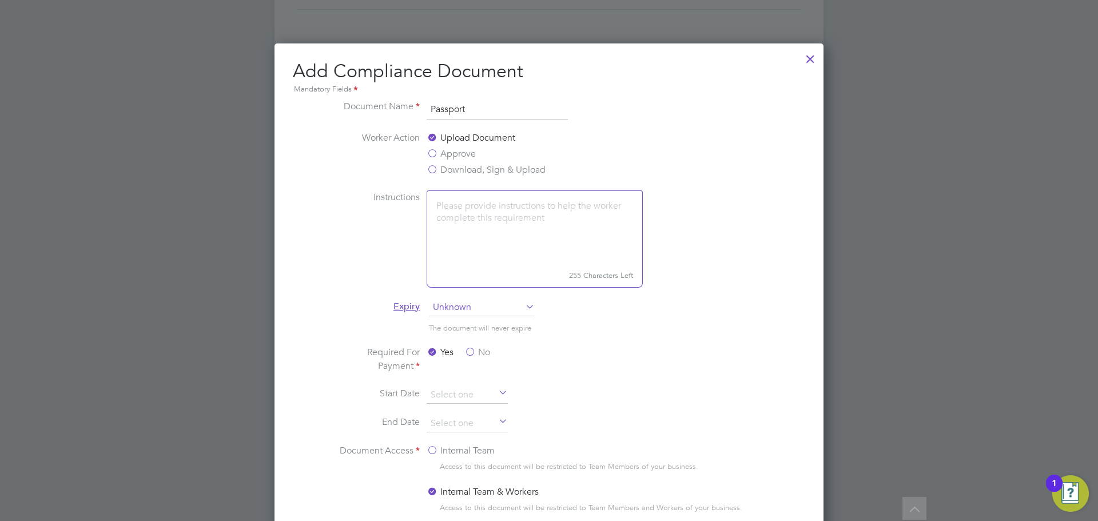
click at [0, 0] on input "Approve" at bounding box center [0, 0] width 0 height 0
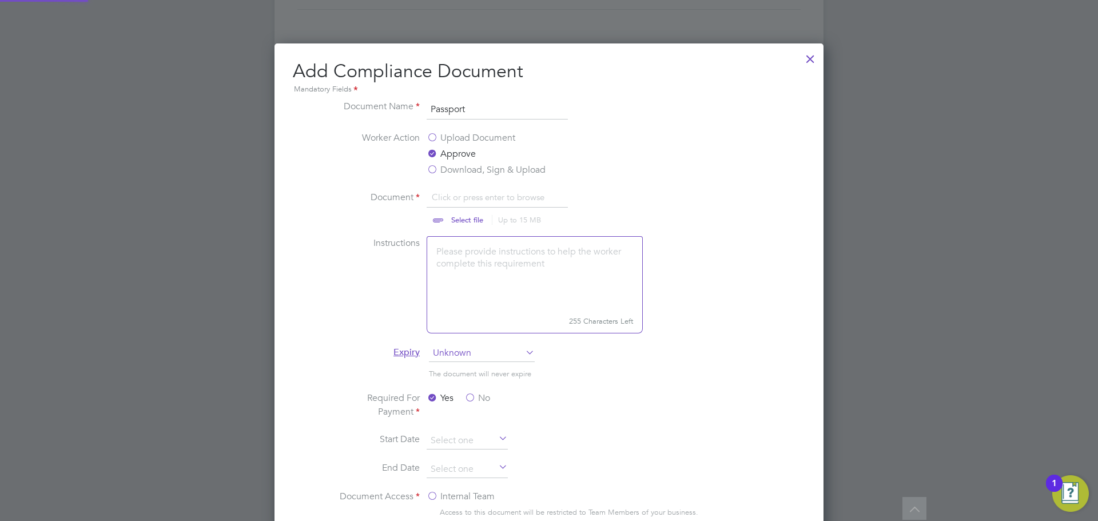
scroll to position [646, 550]
click at [448, 197] on input "file" at bounding box center [478, 207] width 180 height 34
type input "C:\fakepath\[PERSON_NAME] PP.jpg"
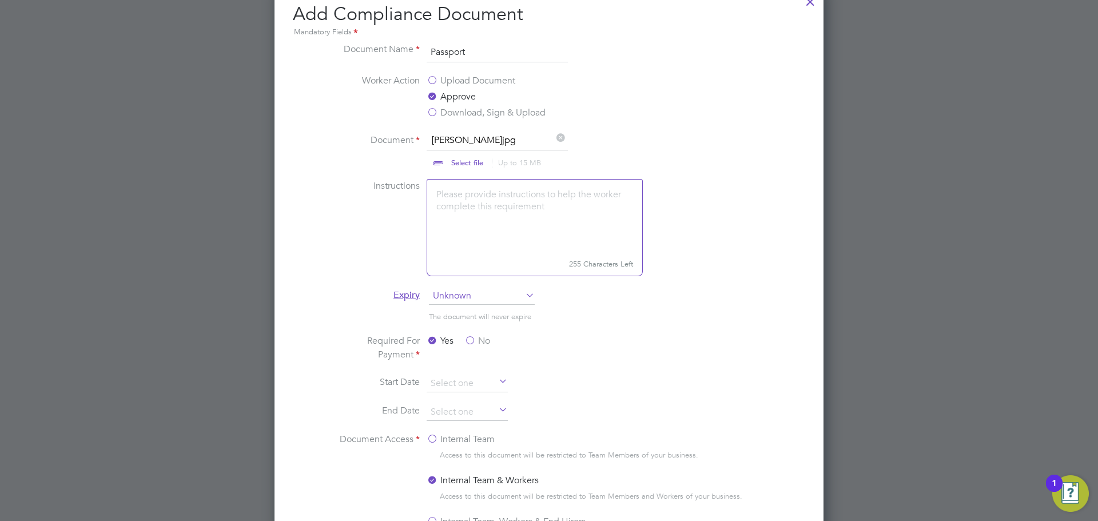
scroll to position [686, 0]
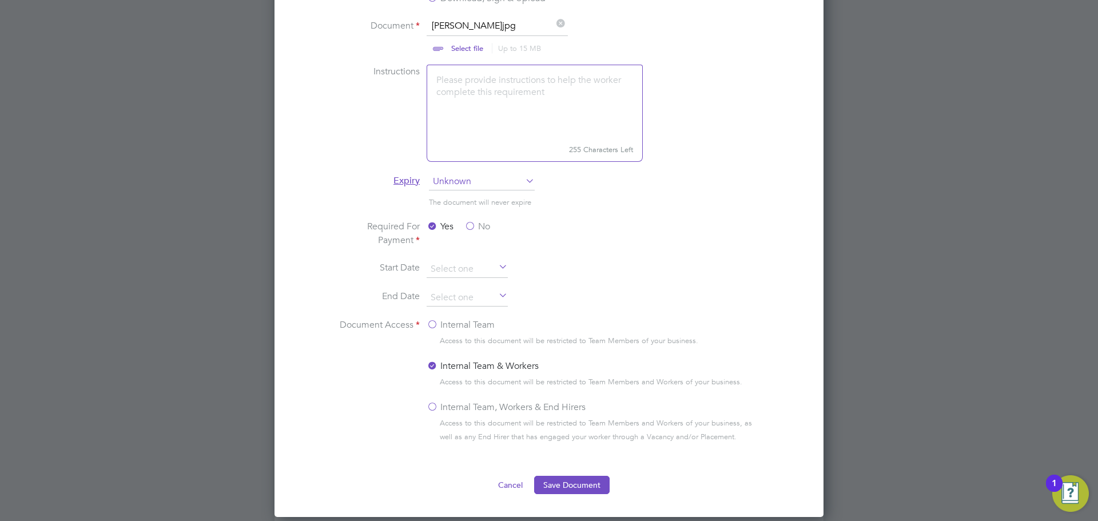
click at [496, 265] on icon at bounding box center [496, 268] width 0 height 16
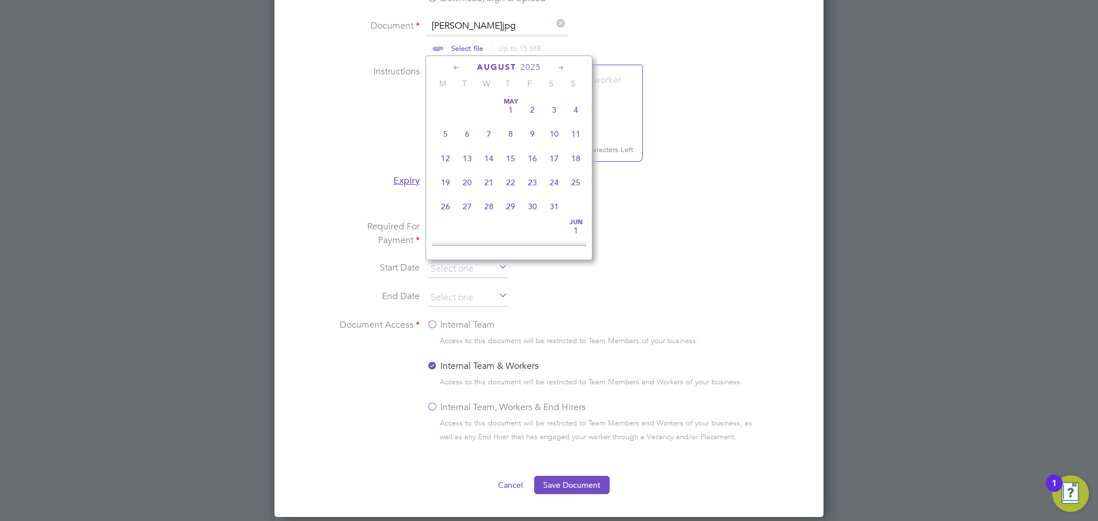
scroll to position [446, 0]
click at [467, 158] on span "26" at bounding box center [467, 147] width 22 height 22
type input "[DATE]"
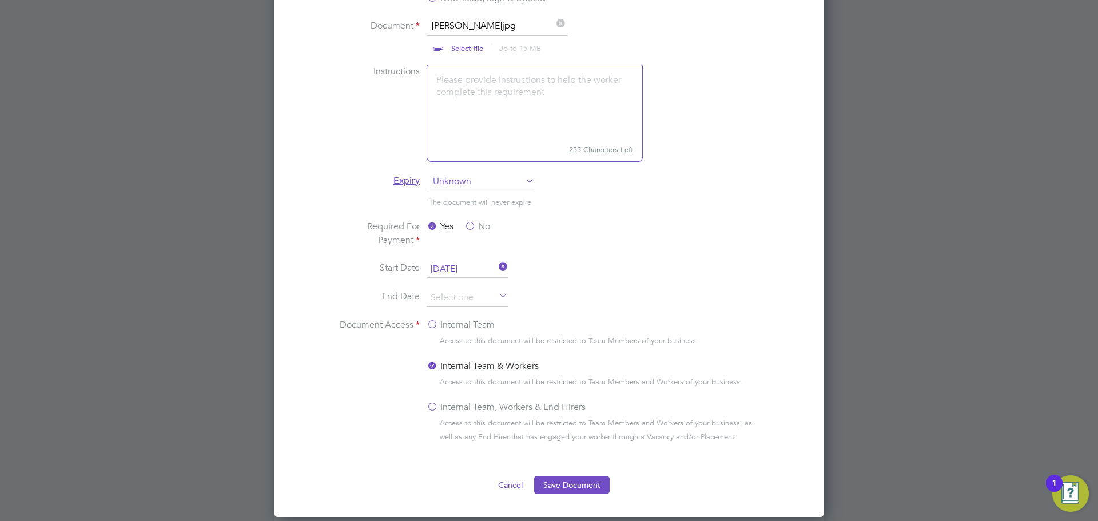
click at [641, 285] on li "Start Date [DATE]" at bounding box center [549, 275] width 430 height 29
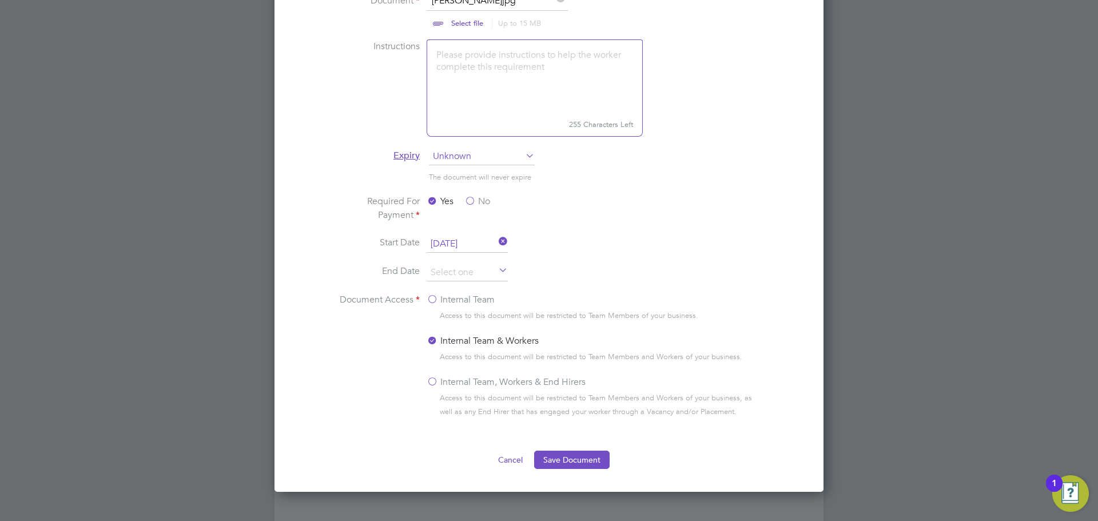
scroll to position [908, 0]
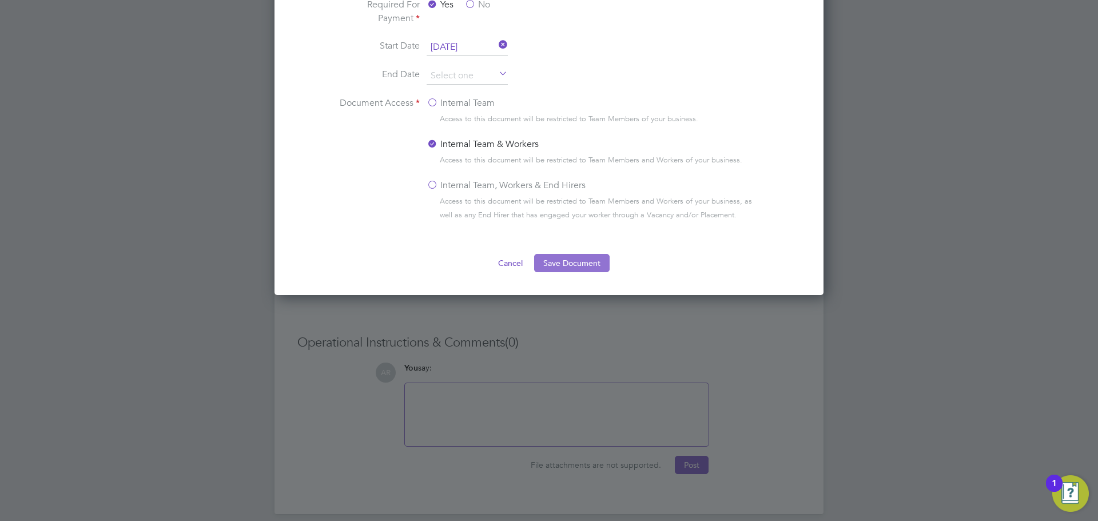
click at [583, 271] on button "Save Document" at bounding box center [572, 263] width 76 height 18
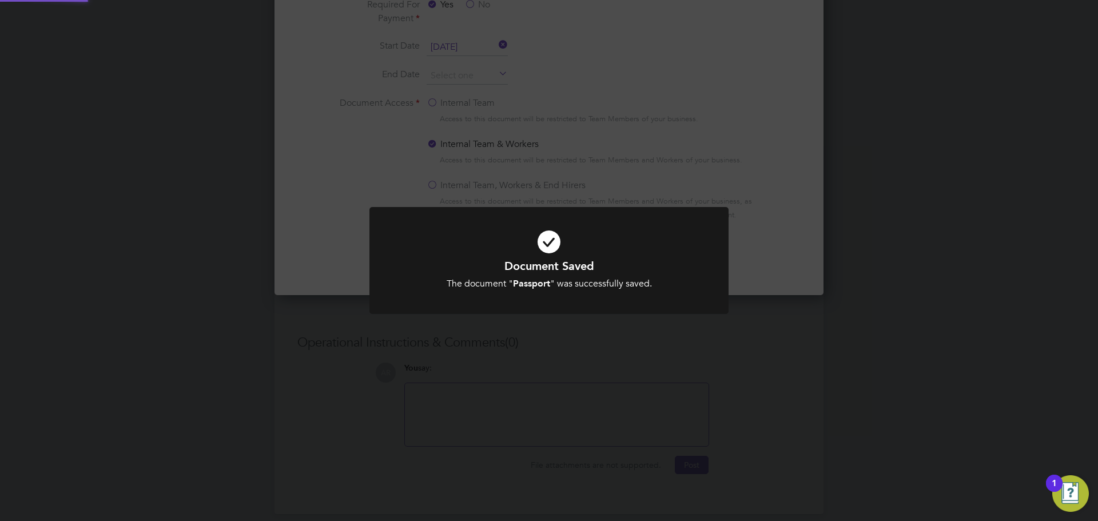
scroll to position [184, 321]
click at [634, 359] on div "Document Saved The document " Passport " was successfully saved. Cancel Okay" at bounding box center [549, 260] width 1098 height 521
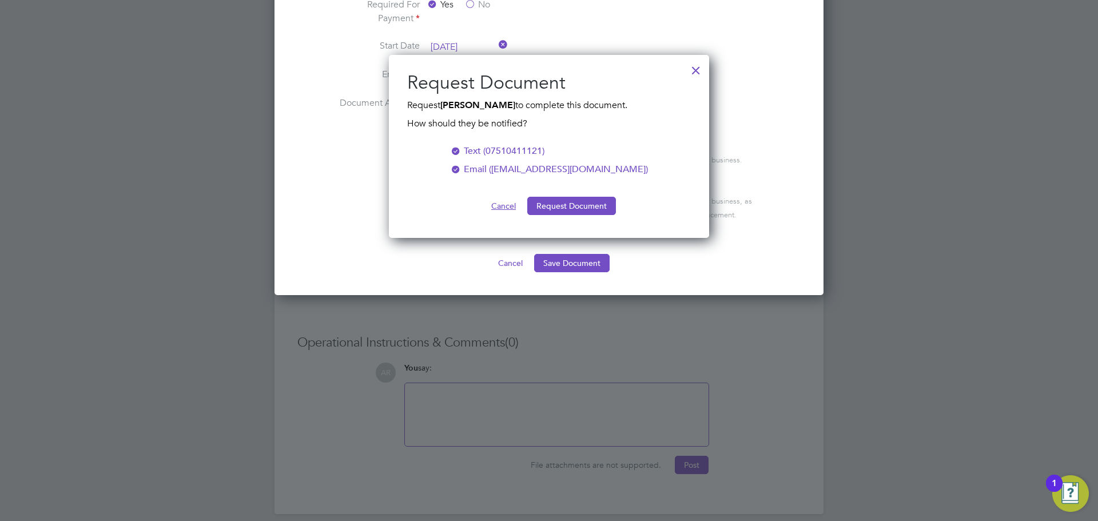
click at [501, 202] on button "Cancel" at bounding box center [503, 206] width 43 height 18
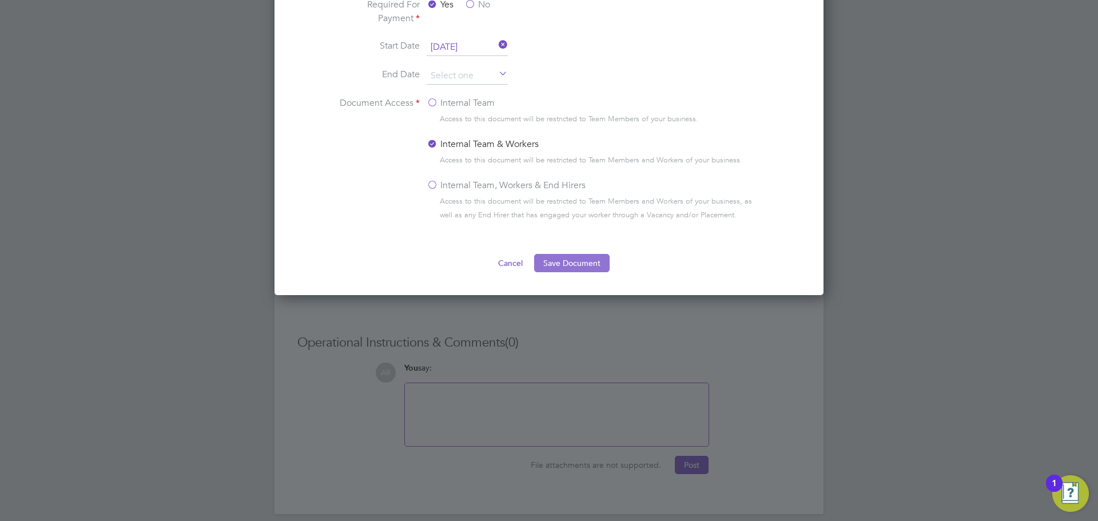
click at [555, 257] on button "Save Document" at bounding box center [572, 263] width 76 height 18
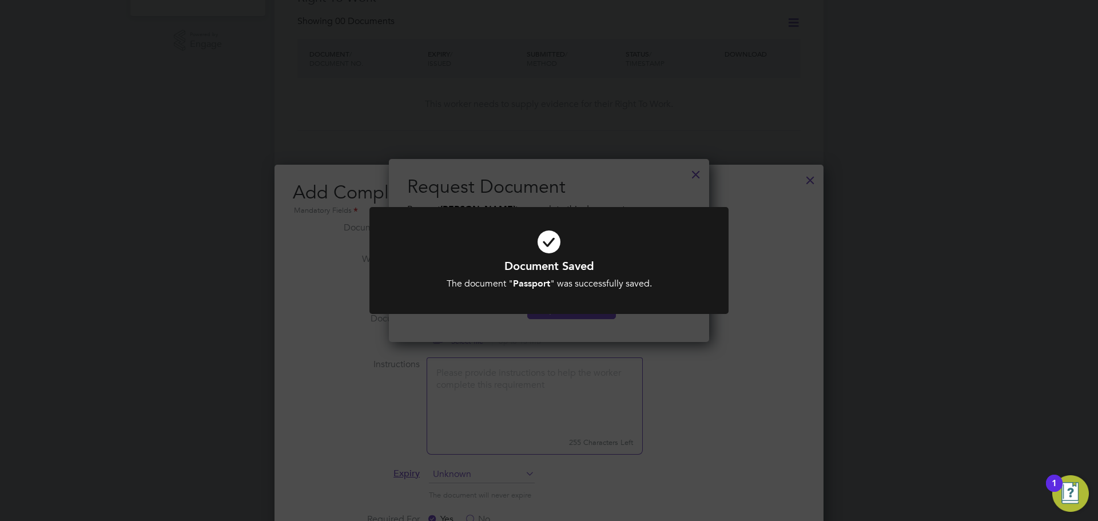
scroll to position [680, 0]
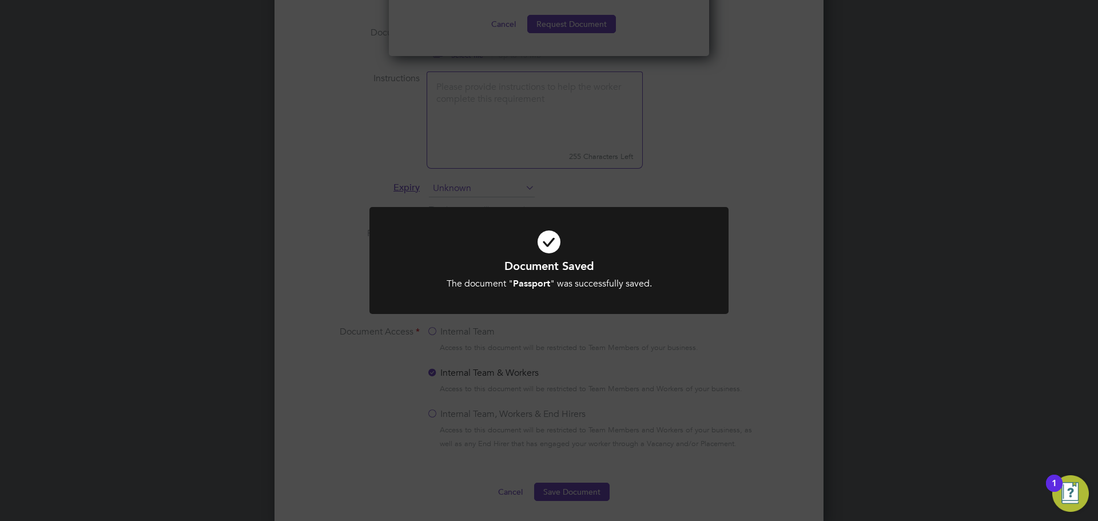
click at [690, 114] on div "Document Saved The document " Passport " was successfully saved. Cancel Okay" at bounding box center [549, 260] width 1098 height 521
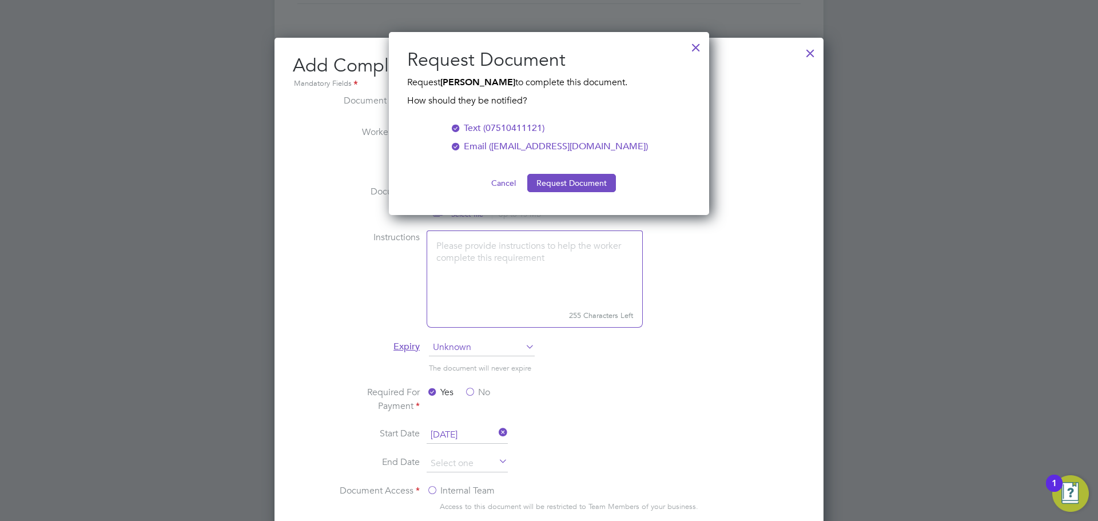
scroll to position [508, 0]
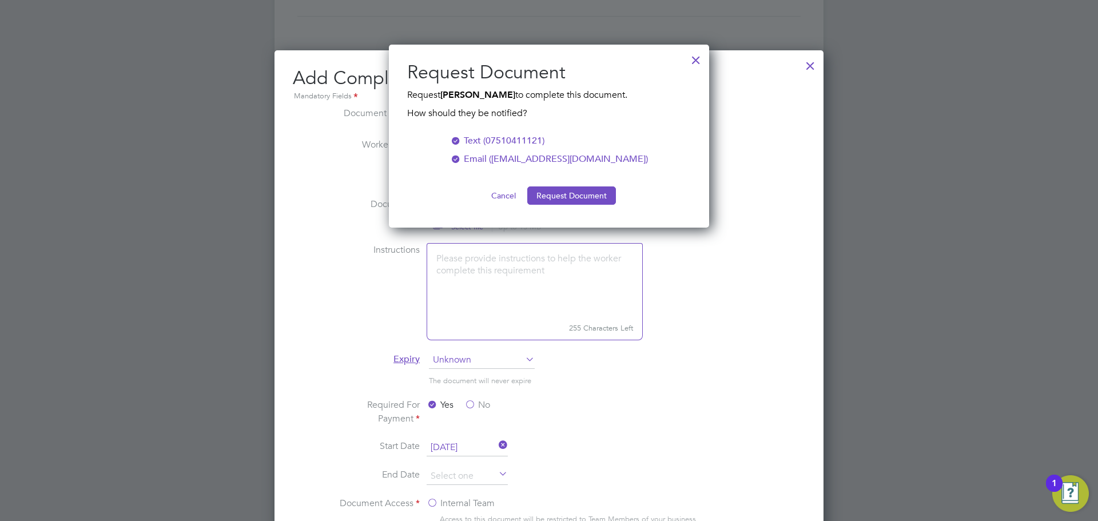
click at [497, 197] on button "Cancel" at bounding box center [503, 195] width 43 height 18
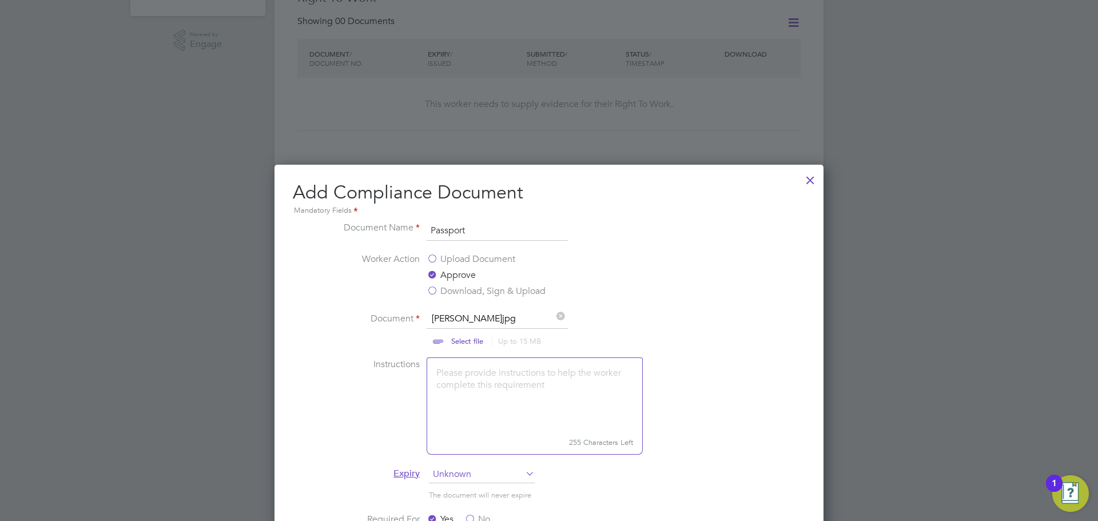
click at [812, 177] on div at bounding box center [810, 177] width 21 height 21
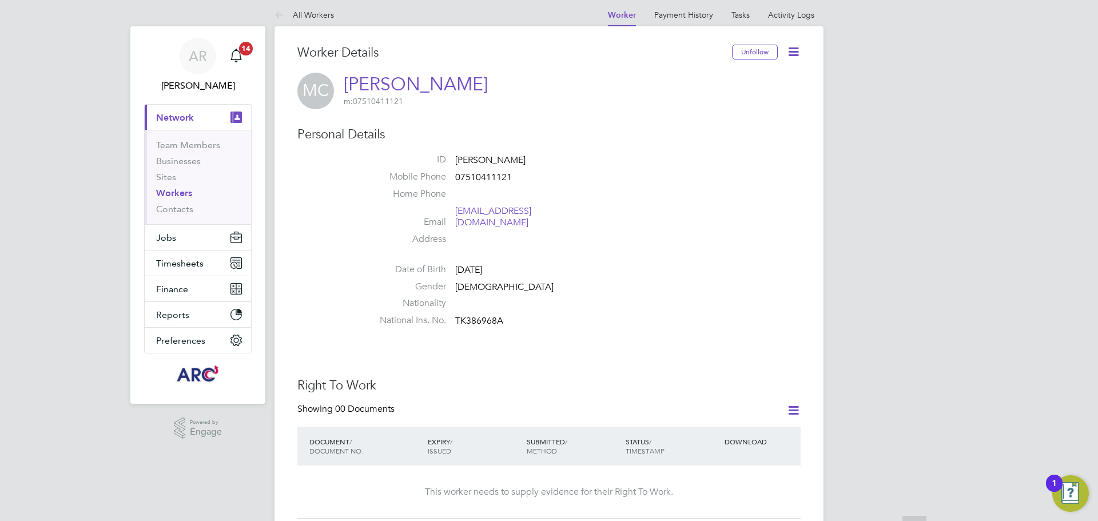
scroll to position [0, 0]
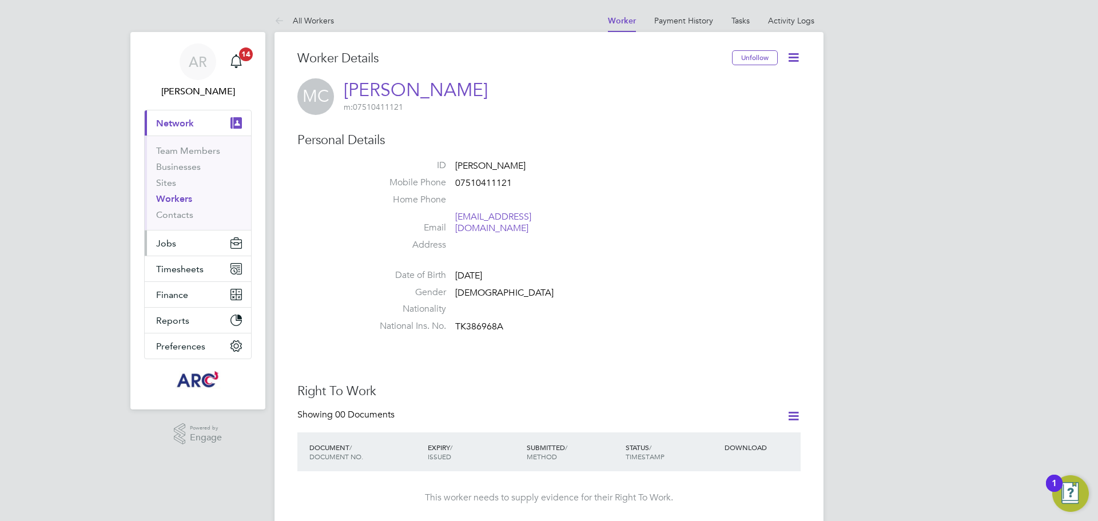
click at [174, 241] on span "Jobs" at bounding box center [166, 243] width 20 height 11
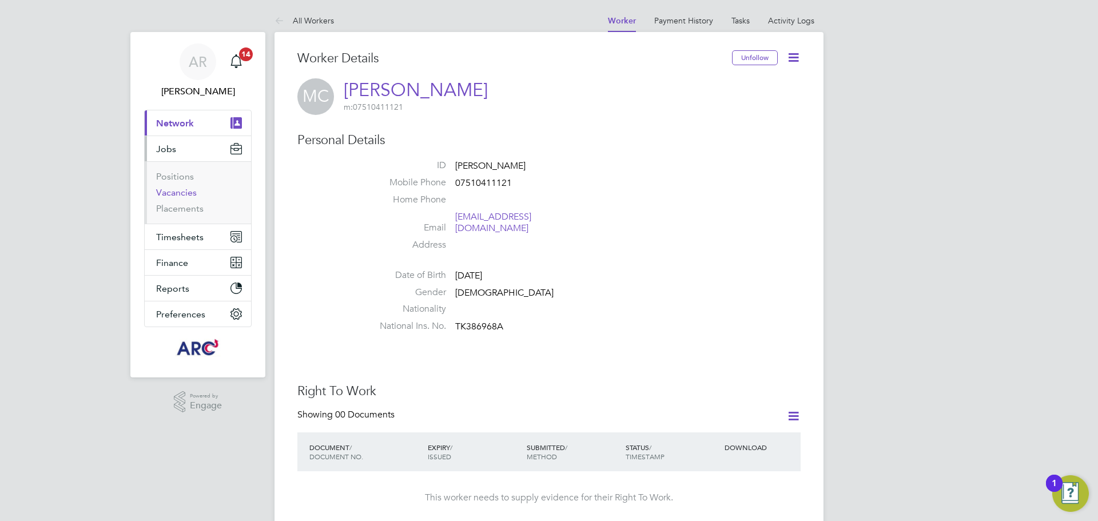
click at [188, 188] on link "Vacancies" at bounding box center [176, 192] width 41 height 11
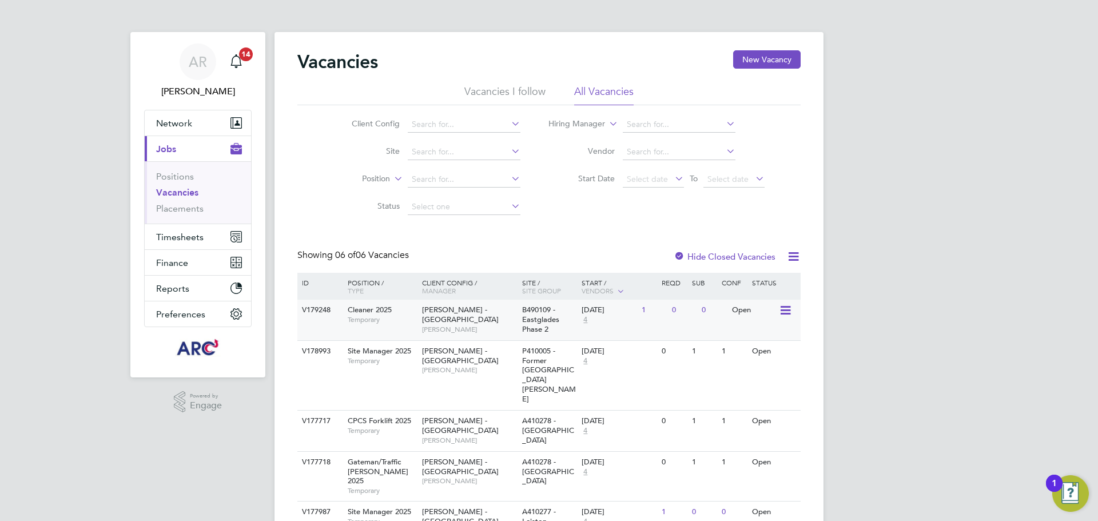
click at [419, 321] on div "[PERSON_NAME] - [GEOGRAPHIC_DATA] [PERSON_NAME]" at bounding box center [469, 319] width 100 height 39
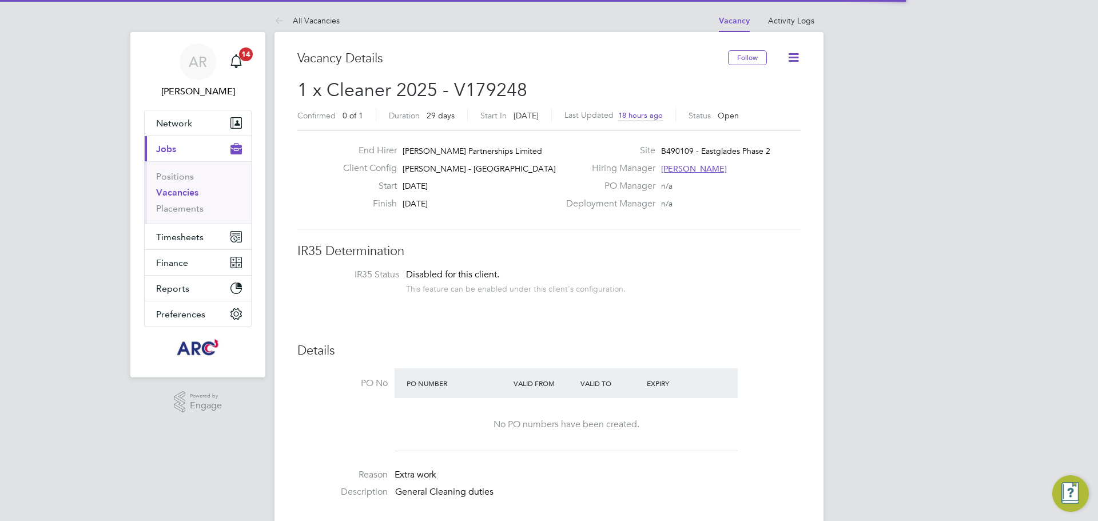
click at [796, 51] on icon at bounding box center [793, 57] width 14 height 14
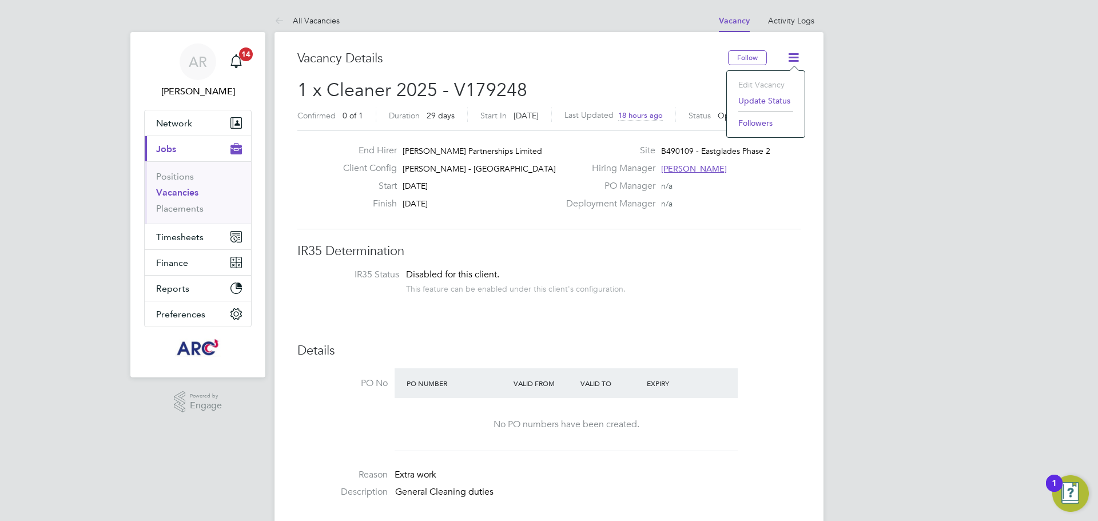
click at [713, 247] on h3 "IR35 Determination" at bounding box center [548, 251] width 503 height 17
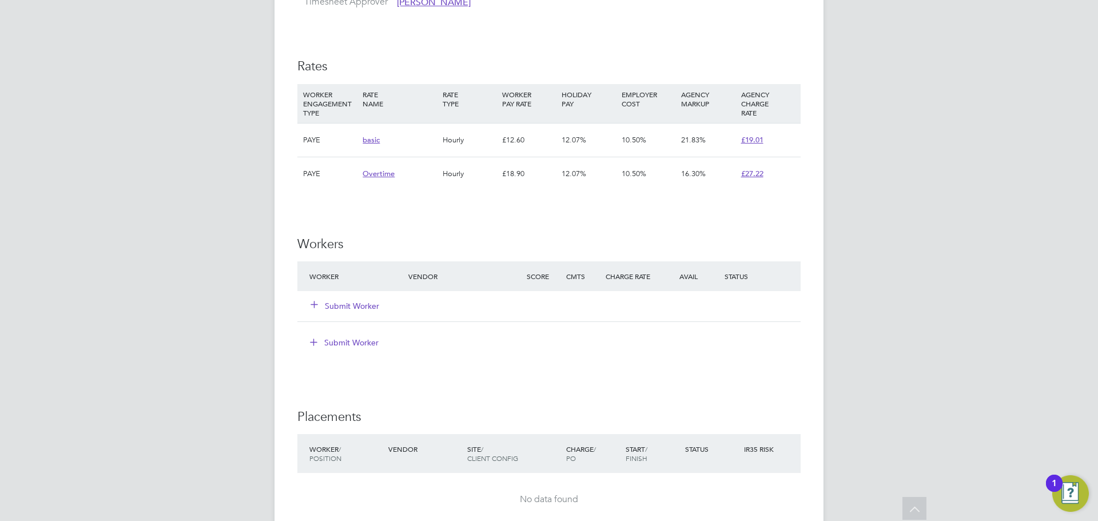
scroll to position [686, 0]
click at [357, 307] on button "Submit Worker" at bounding box center [345, 304] width 69 height 11
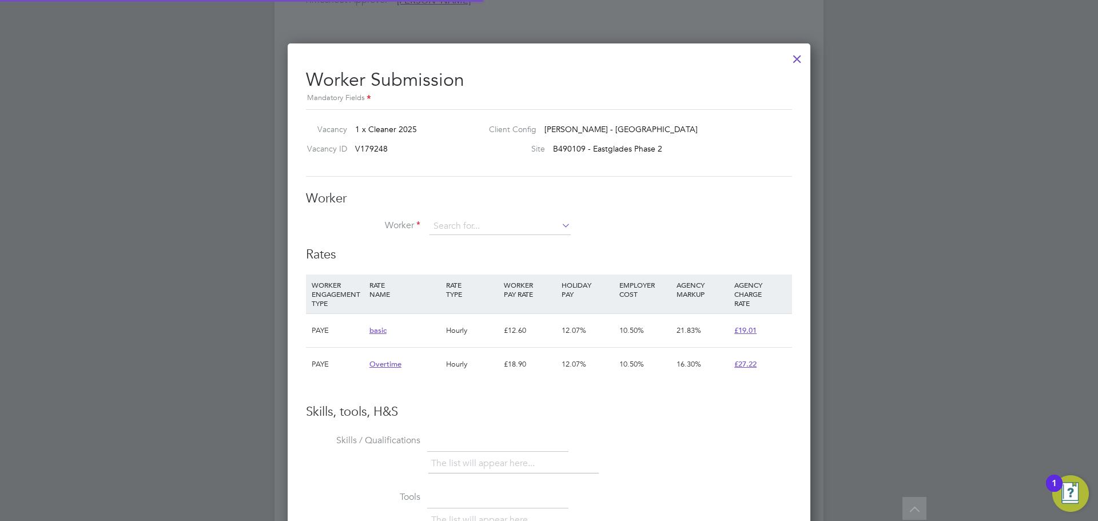
scroll to position [34, 78]
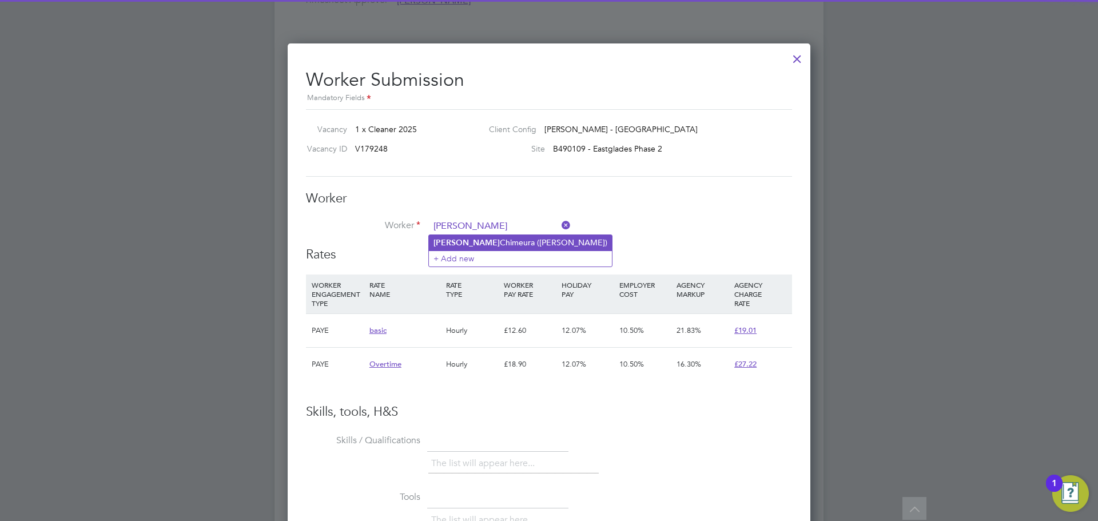
click at [487, 240] on li "Maurice Chimeura (M Chimeura)" at bounding box center [520, 242] width 183 height 15
type input "Maurice Chimeura (M Chimeura)"
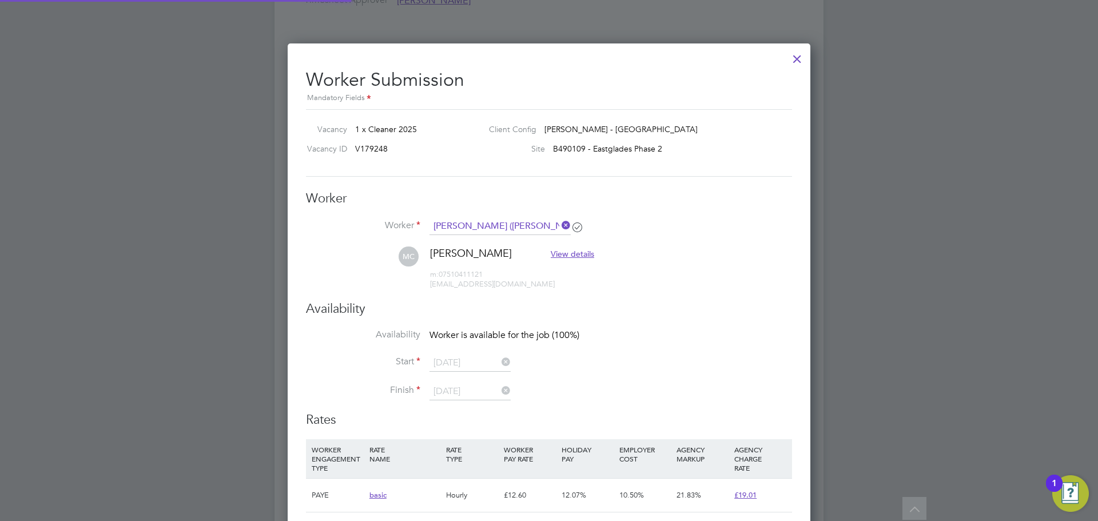
scroll to position [980, 523]
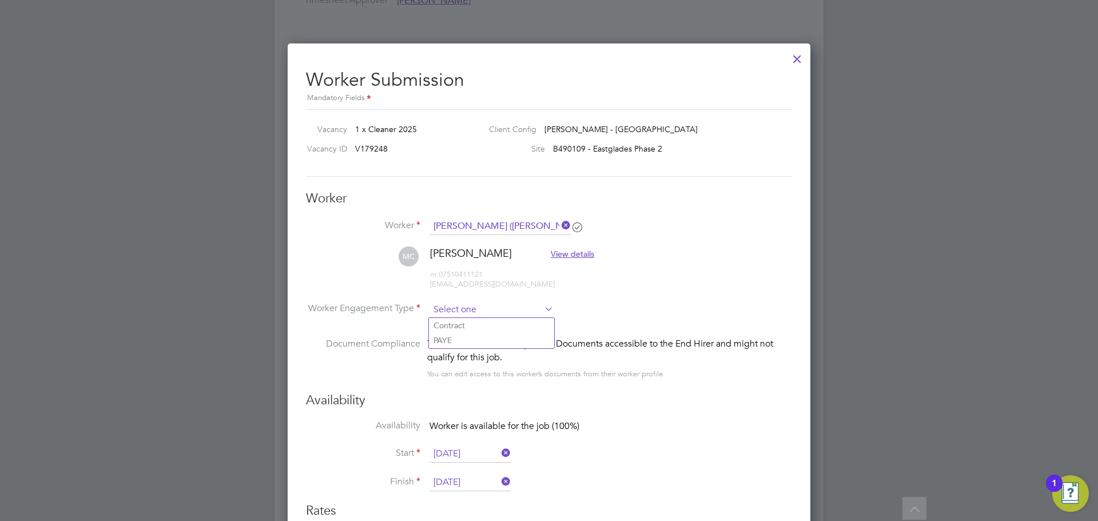
click at [501, 306] on input at bounding box center [492, 309] width 124 height 17
click at [462, 337] on li "PAYE" at bounding box center [491, 340] width 125 height 15
type input "PAYE"
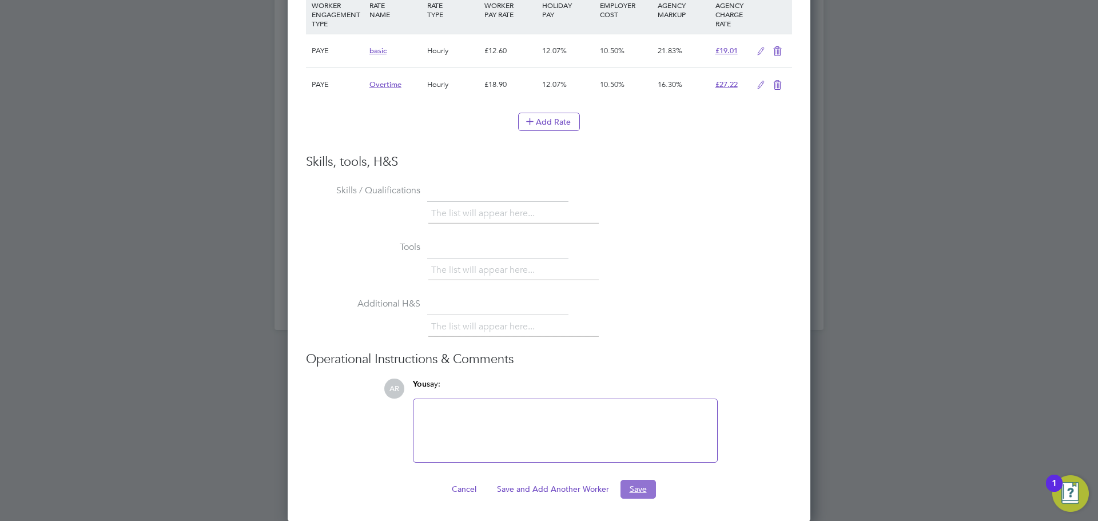
click at [630, 485] on button "Save" at bounding box center [638, 489] width 35 height 18
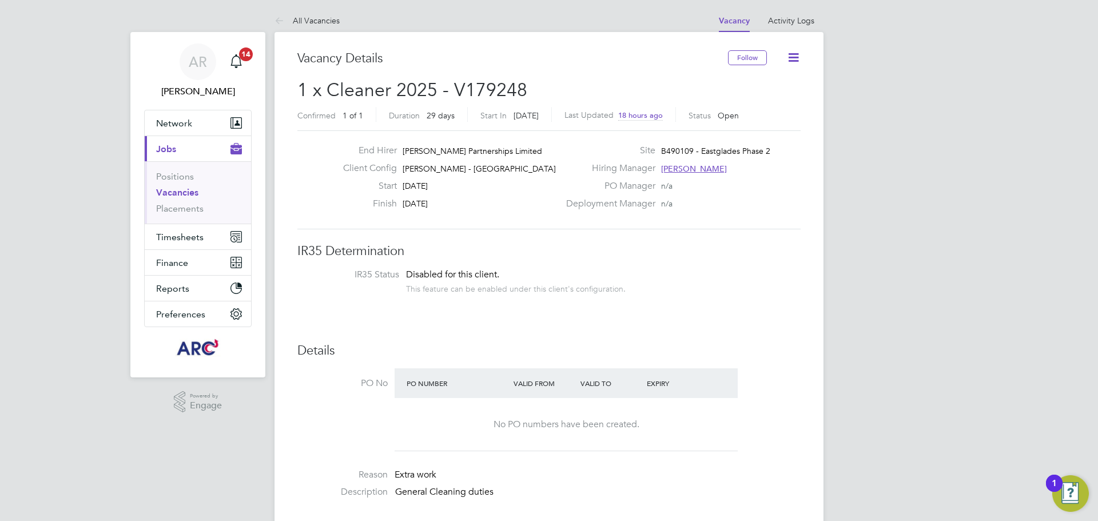
click at [794, 54] on icon at bounding box center [793, 57] width 14 height 14
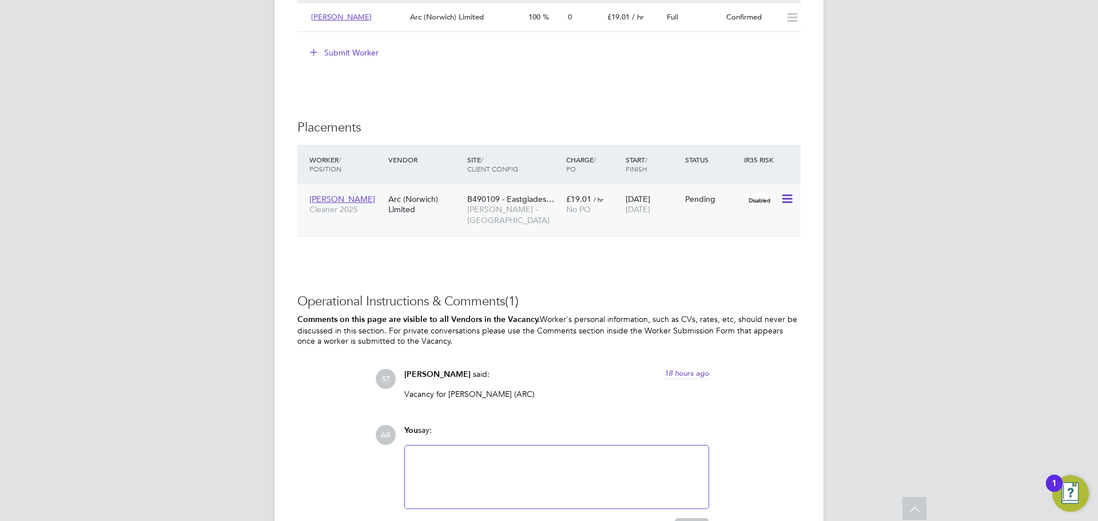
click at [782, 193] on icon at bounding box center [786, 199] width 11 height 14
click at [731, 268] on li "Start" at bounding box center [752, 270] width 81 height 16
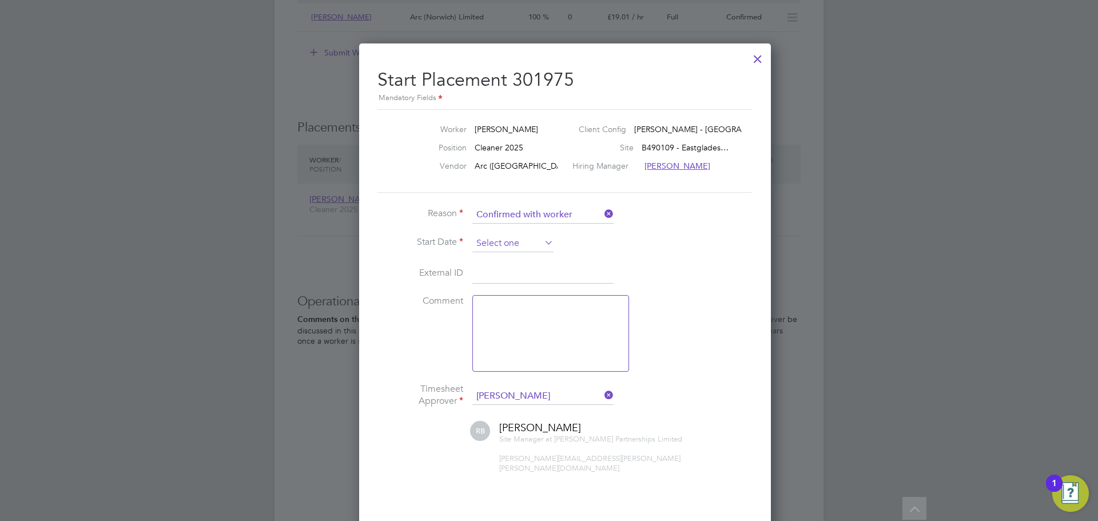
click at [524, 245] on input at bounding box center [512, 243] width 81 height 17
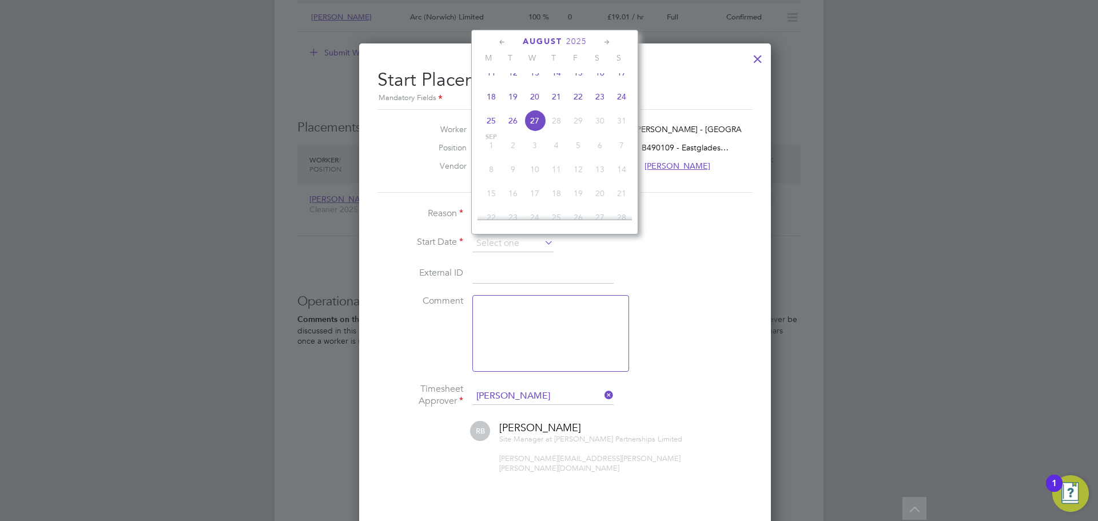
click at [517, 128] on span "26" at bounding box center [513, 121] width 22 height 22
type input "[DATE]"
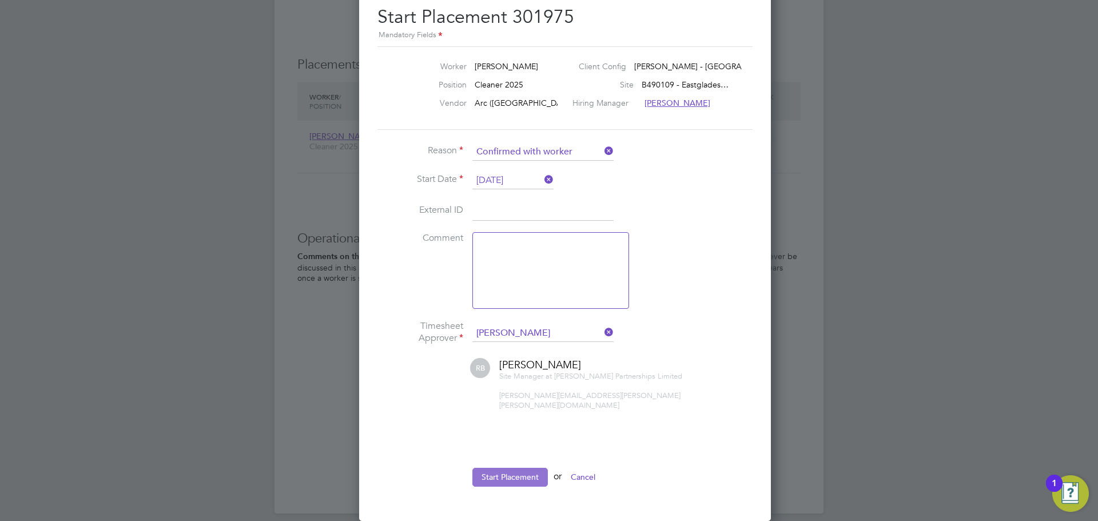
click at [514, 471] on button "Start Placement" at bounding box center [510, 477] width 76 height 18
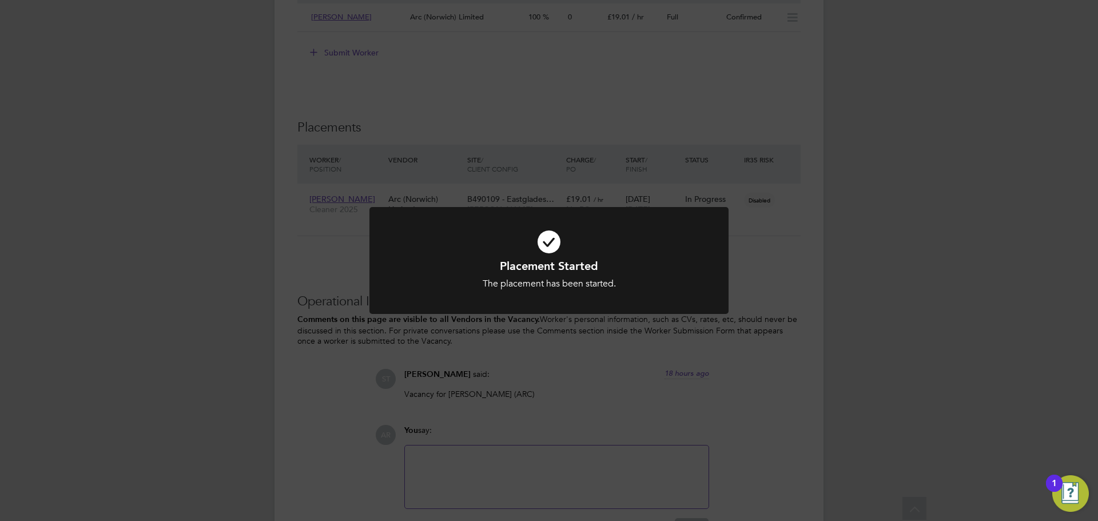
click at [583, 382] on div "Placement Started The placement has been started. Cancel Okay" at bounding box center [549, 260] width 1098 height 521
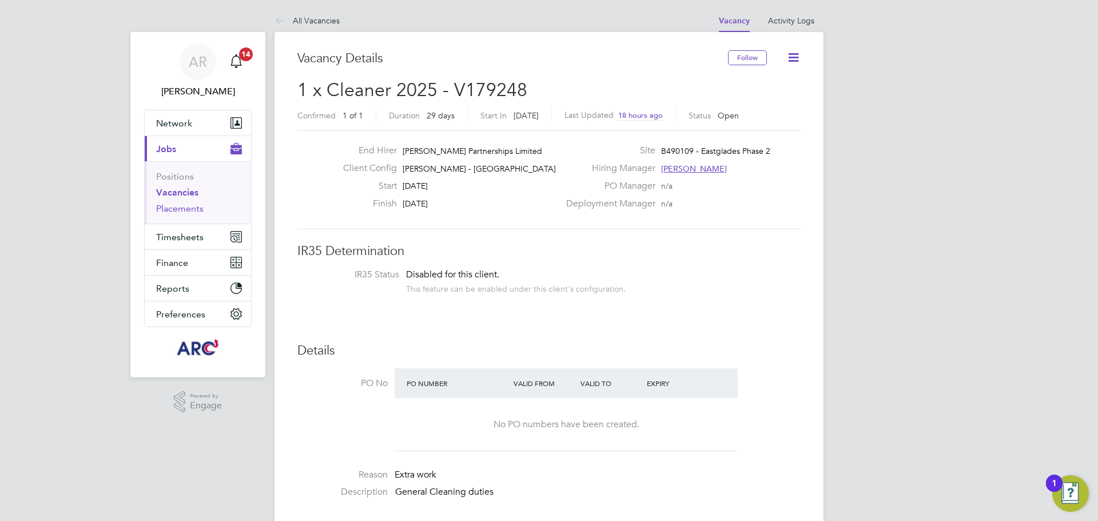
click at [180, 205] on link "Placements" at bounding box center [179, 208] width 47 height 11
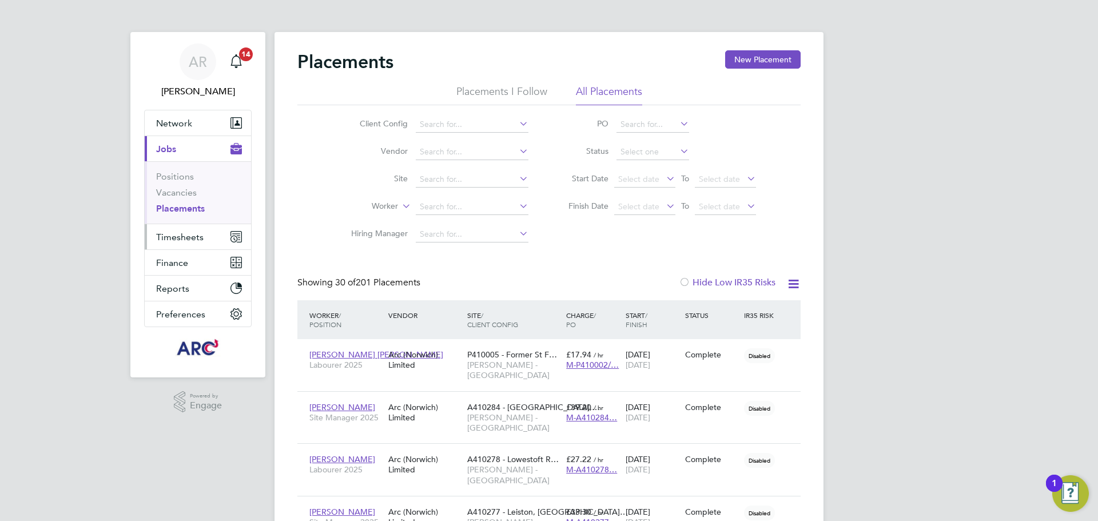
click at [184, 235] on span "Timesheets" at bounding box center [179, 237] width 47 height 11
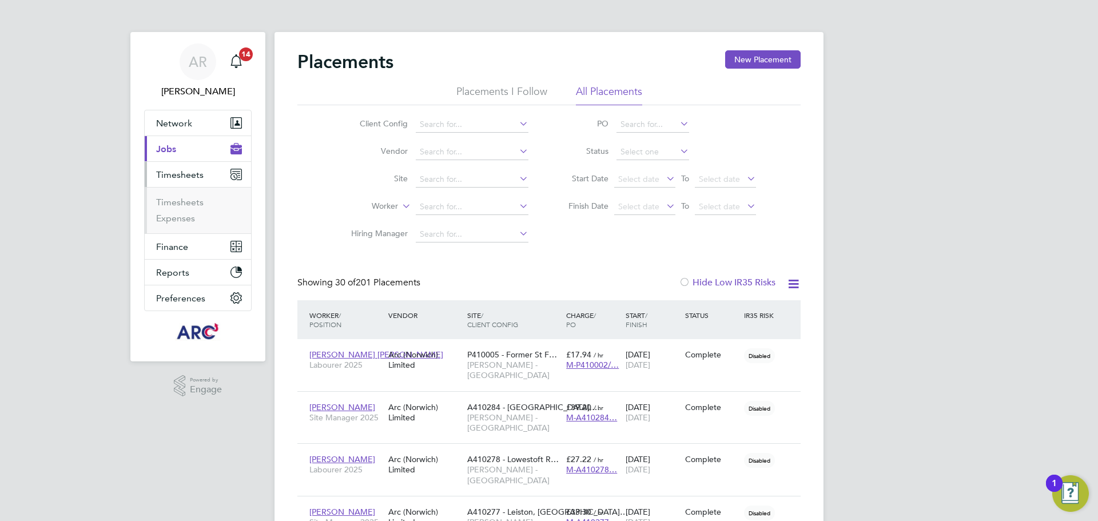
click at [173, 176] on span "Timesheets" at bounding box center [179, 174] width 47 height 11
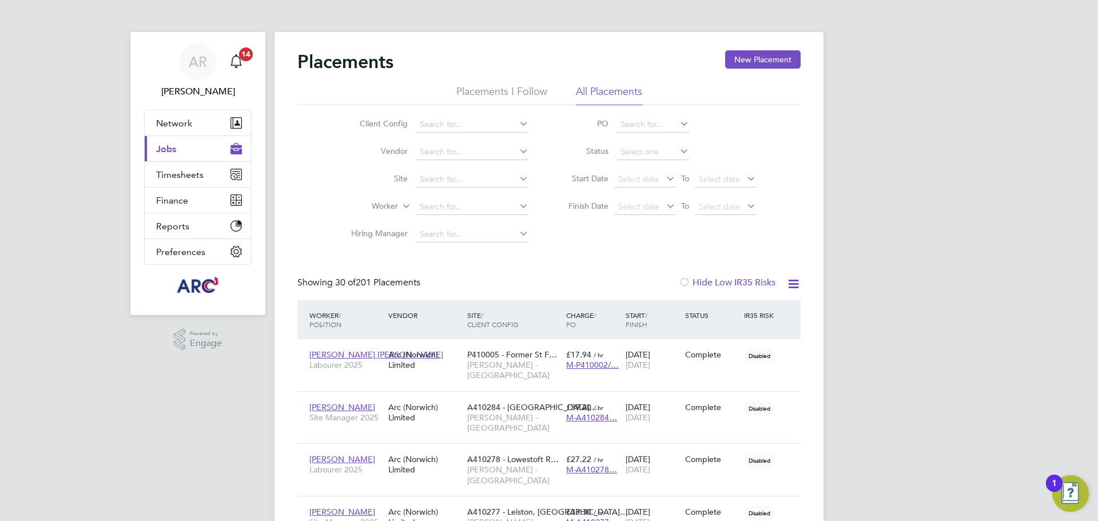
click at [181, 149] on button "Current page: Jobs" at bounding box center [198, 148] width 106 height 25
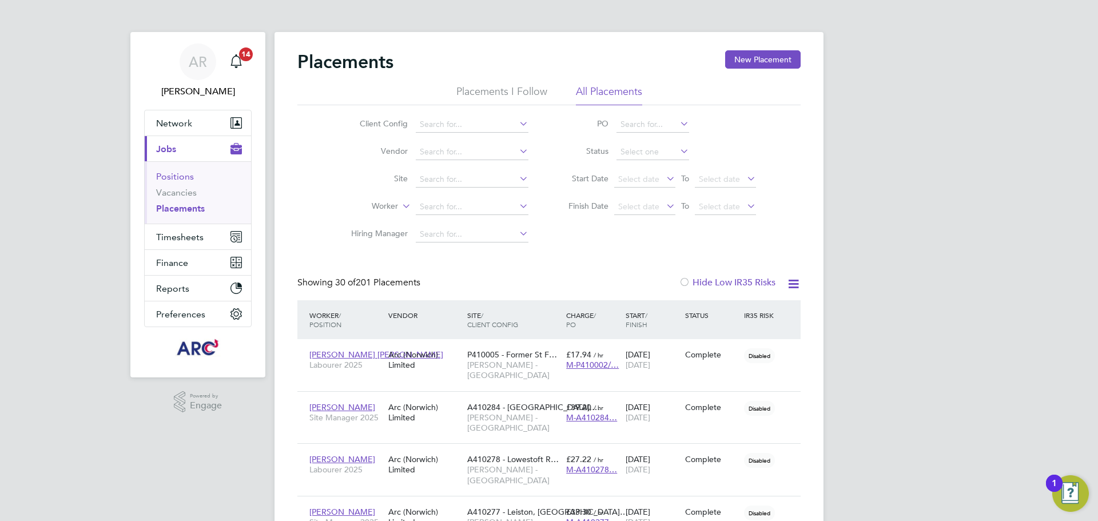
click at [183, 176] on link "Positions" at bounding box center [175, 176] width 38 height 11
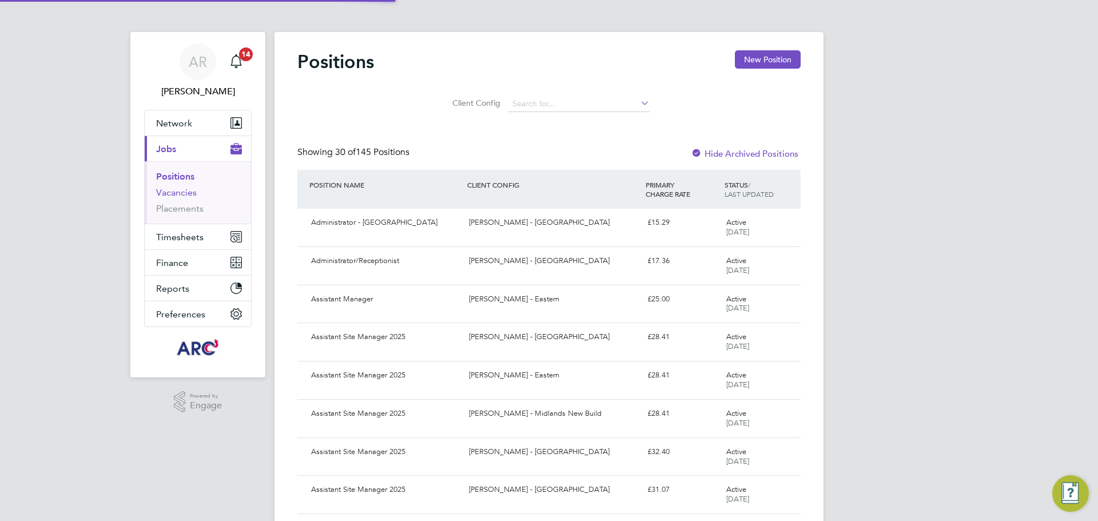
click at [176, 190] on link "Vacancies" at bounding box center [176, 192] width 41 height 11
